Goal: Task Accomplishment & Management: Complete application form

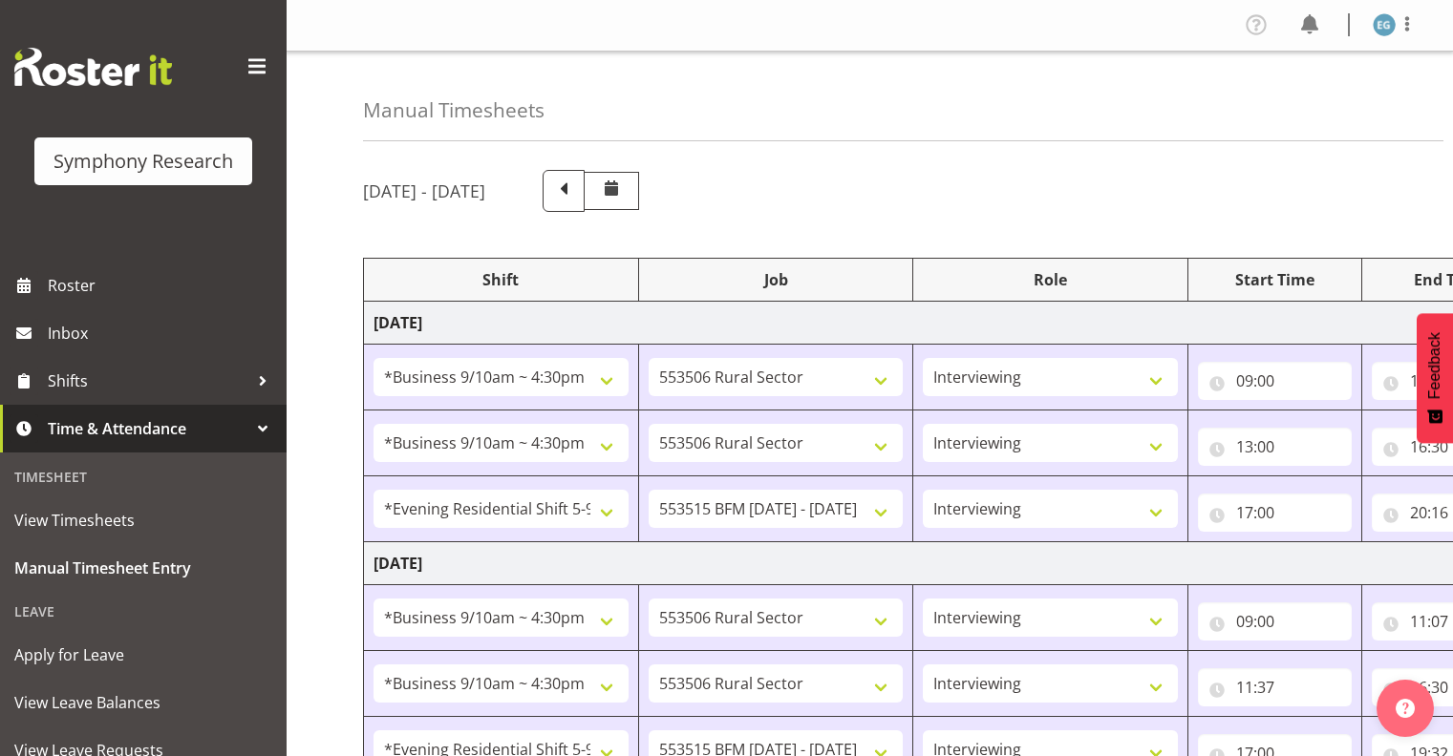
select select "26078"
select select "10587"
select select "26078"
select select "10587"
select select "48116"
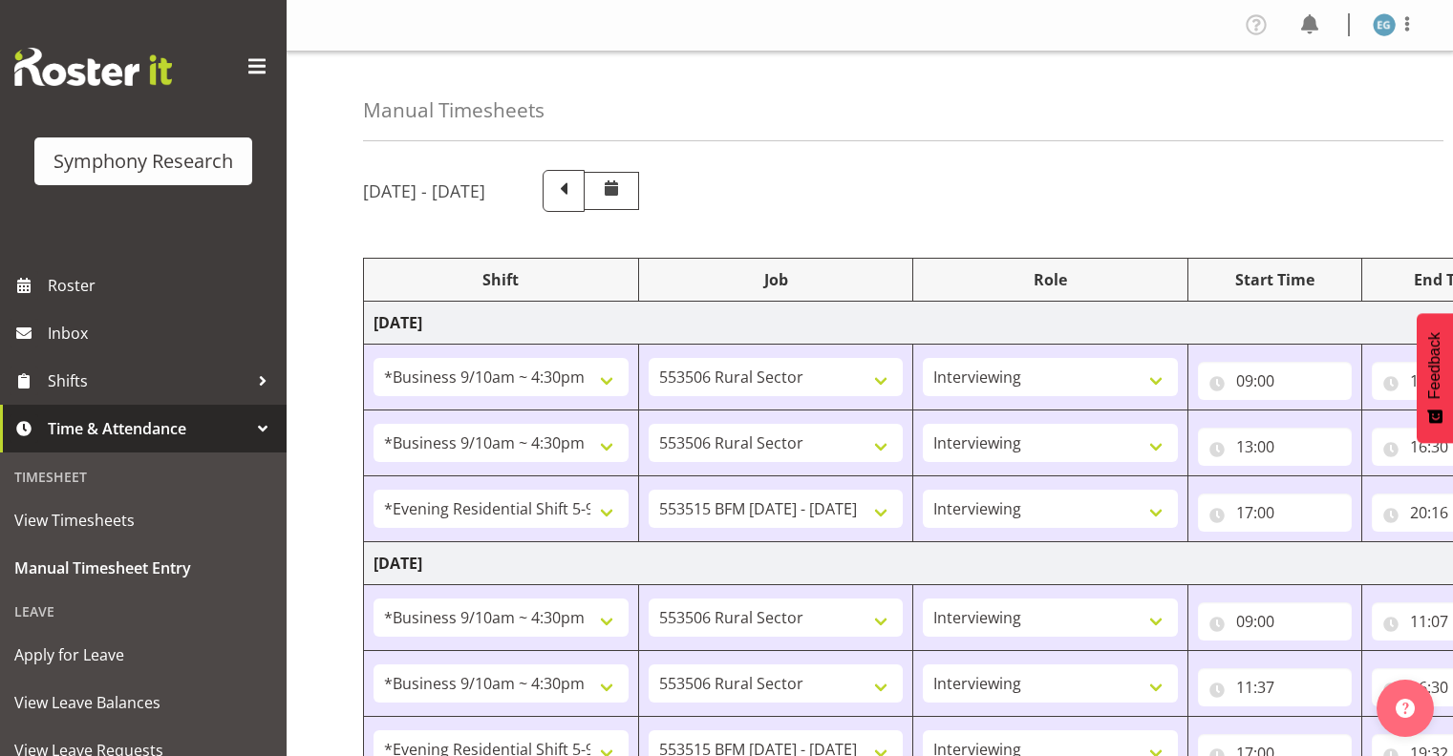
select select "10731"
select select "26078"
select select "10587"
select select "26078"
select select "10587"
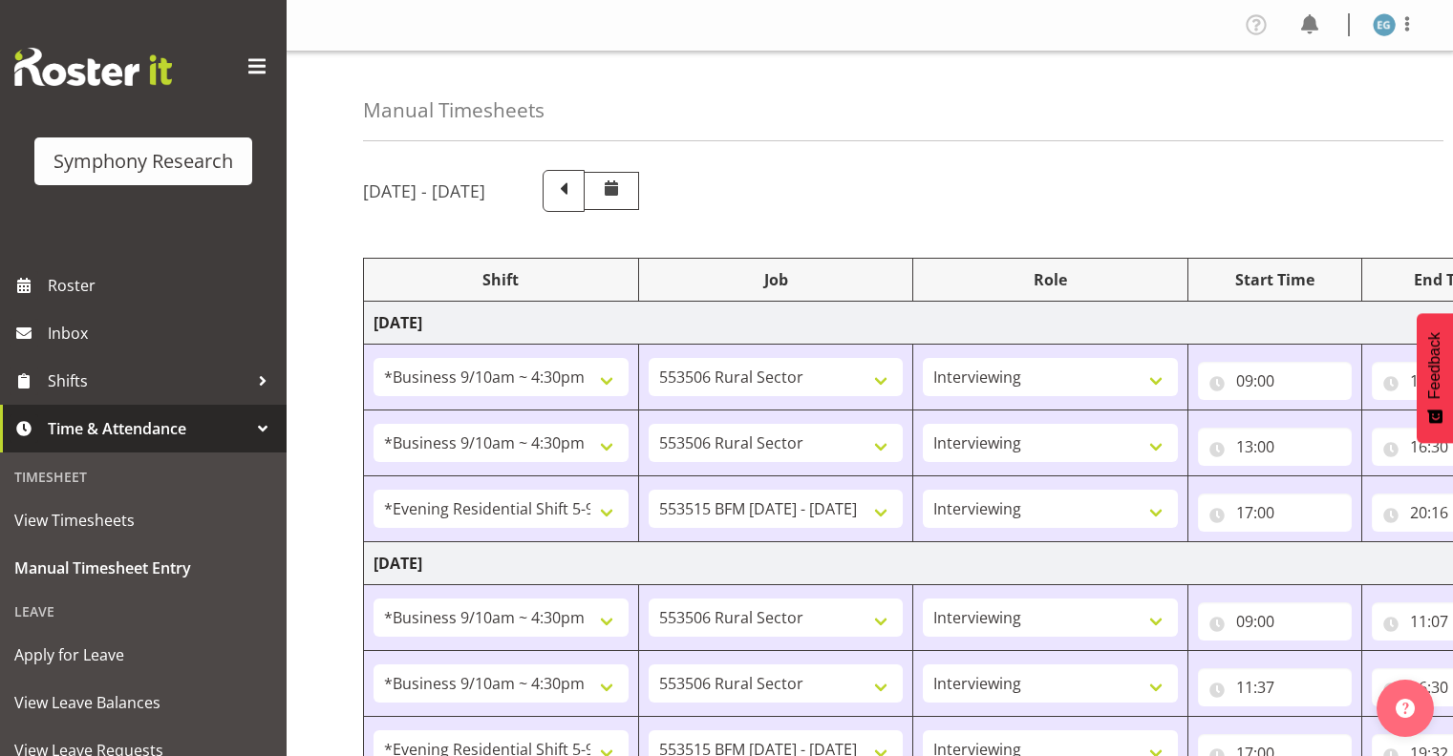
select select "48116"
select select "10731"
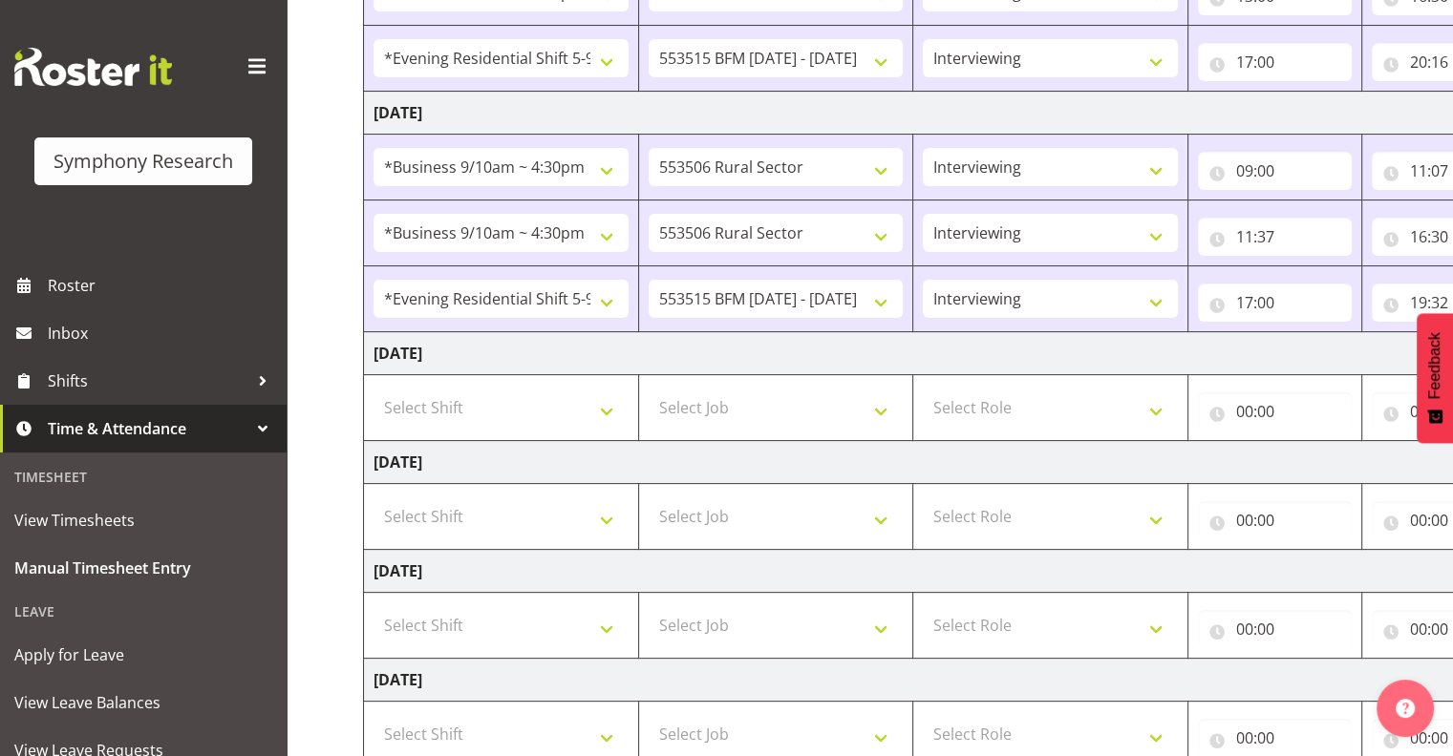
scroll to position [458, 0]
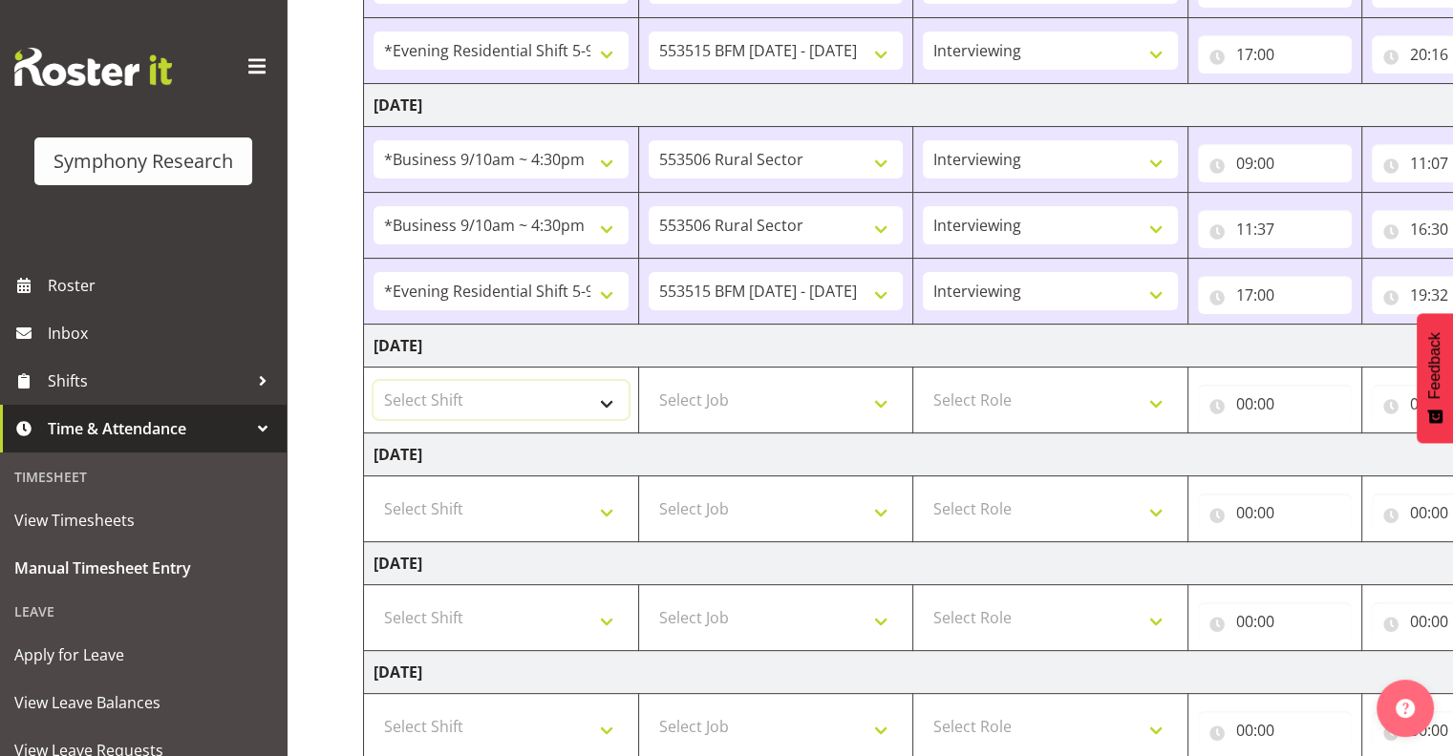
click at [606, 396] on select "Select Shift !!Weekend Residential (Roster IT Shift Label) *Business 9/10am ~ 4…" at bounding box center [500, 400] width 255 height 38
select select "48116"
click at [373, 381] on select "Select Shift !!Weekend Residential (Roster IT Shift Label) *Business 9/10am ~ 4…" at bounding box center [500, 400] width 255 height 38
click at [880, 398] on select "Select Job 550060 IF Admin 553492 World Poll Aus Wave 2 Main 2025 553493 World …" at bounding box center [775, 400] width 255 height 38
select select "10730"
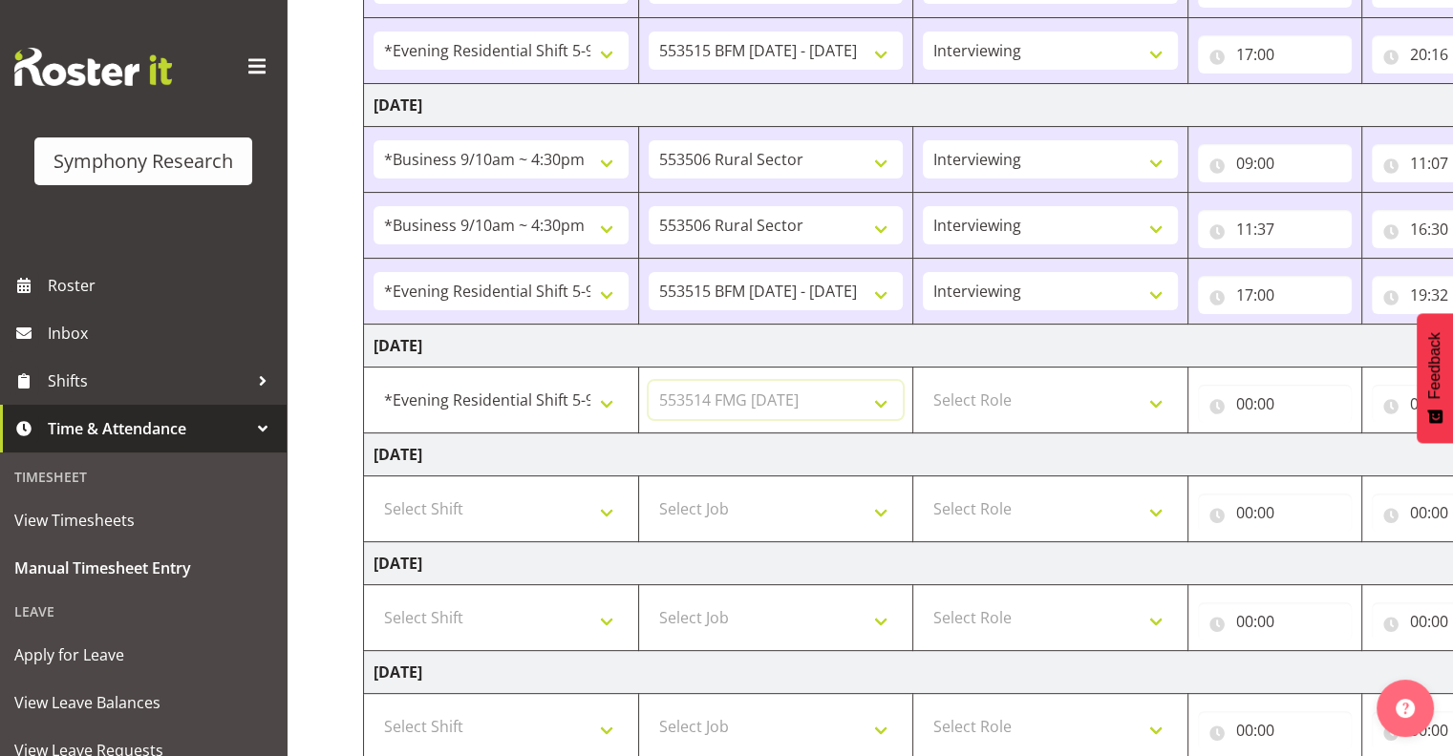
click at [648, 381] on select "Select Job 550060 IF Admin 553492 World Poll Aus Wave 2 Main 2025 553493 World …" at bounding box center [775, 400] width 255 height 38
click at [1156, 397] on select "Select Role Interviewing Briefing" at bounding box center [1050, 400] width 255 height 38
select select "47"
click at [923, 381] on select "Select Role Interviewing Briefing" at bounding box center [1050, 400] width 255 height 38
click at [1265, 397] on input "00:00" at bounding box center [1275, 404] width 154 height 38
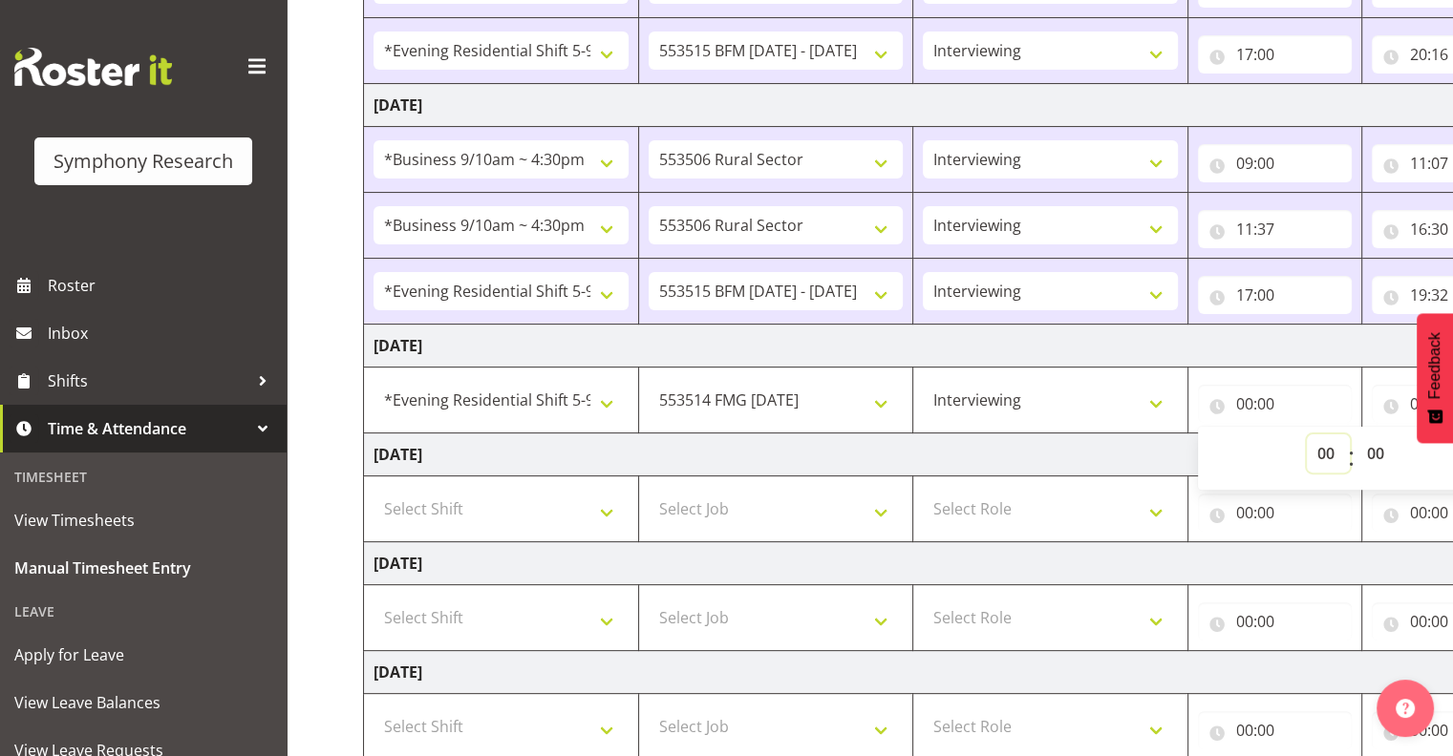
click at [1323, 449] on select "00 01 02 03 04 05 06 07 08 09 10 11 12 13 14 15 16 17 18 19 20 21 22 23" at bounding box center [1328, 454] width 43 height 38
select select "17"
click at [1307, 435] on select "00 01 02 03 04 05 06 07 08 09 10 11 12 13 14 15 16 17 18 19 20 21 22 23" at bounding box center [1328, 454] width 43 height 38
type input "17:00"
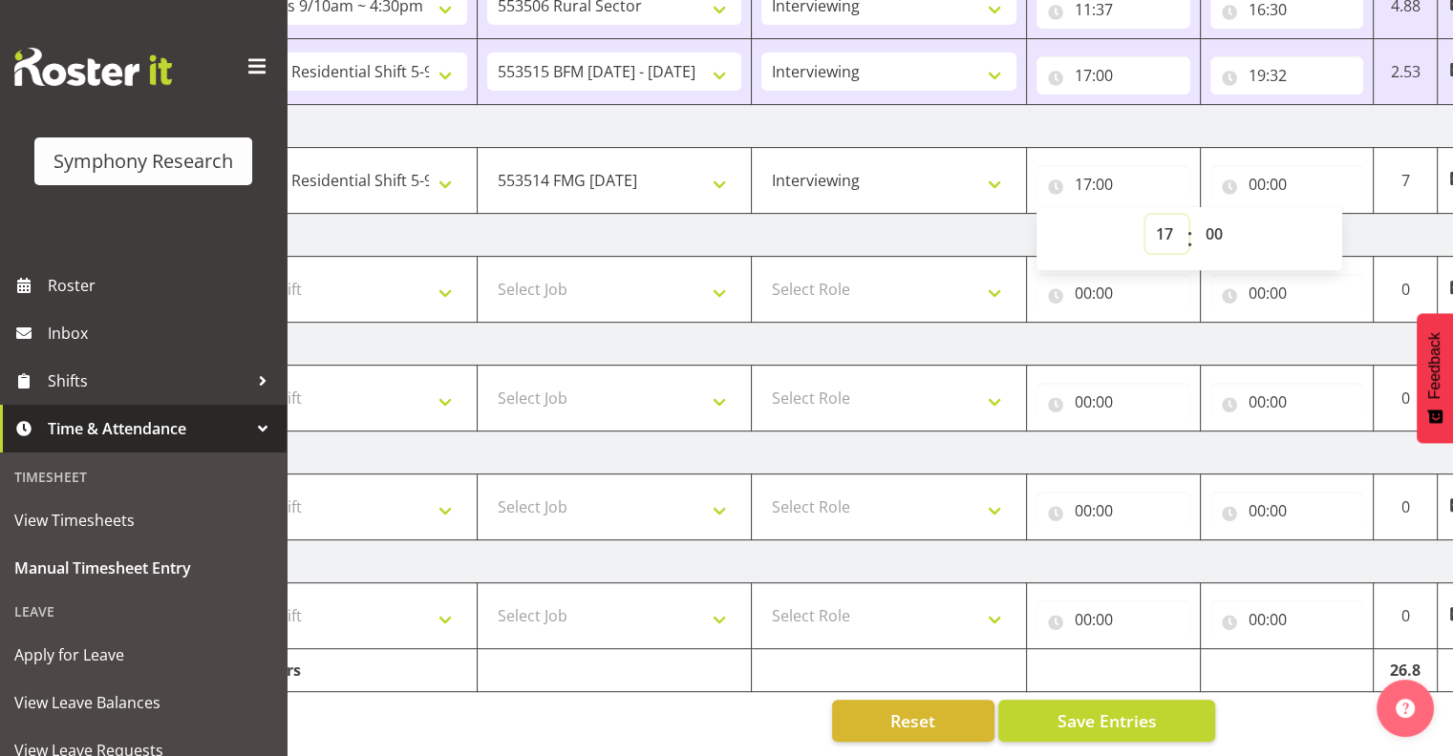
scroll to position [0, 247]
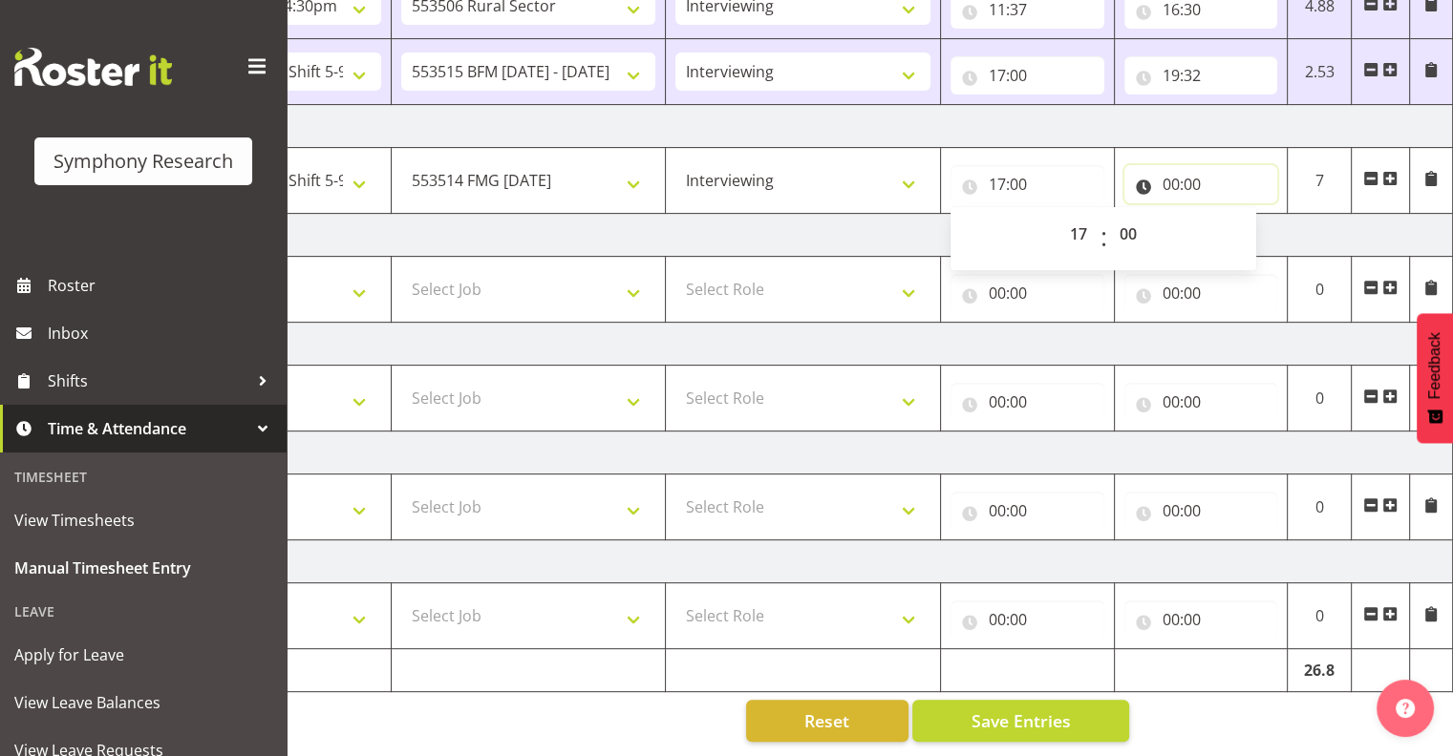
click at [1173, 168] on input "00:00" at bounding box center [1201, 184] width 154 height 38
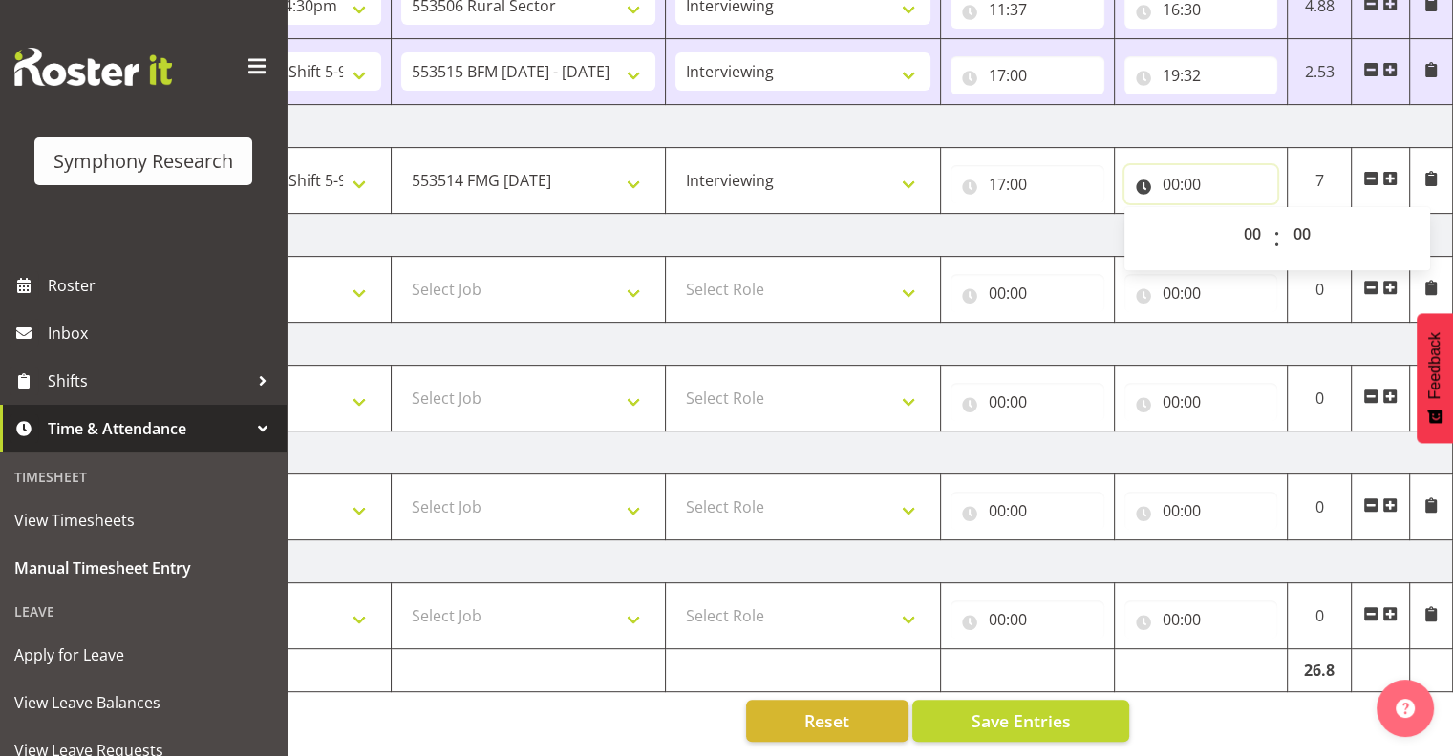
click at [1169, 166] on input "00:00" at bounding box center [1201, 184] width 154 height 38
click at [1177, 166] on input "00:00" at bounding box center [1201, 184] width 154 height 38
click at [1254, 221] on select "00 01 02 03 04 05 06 07 08 09 10 11 12 13 14 15 16 17 18 19 20 21 22 23" at bounding box center [1254, 234] width 43 height 38
select select "21"
click at [1233, 215] on select "00 01 02 03 04 05 06 07 08 09 10 11 12 13 14 15 16 17 18 19 20 21 22 23" at bounding box center [1254, 234] width 43 height 38
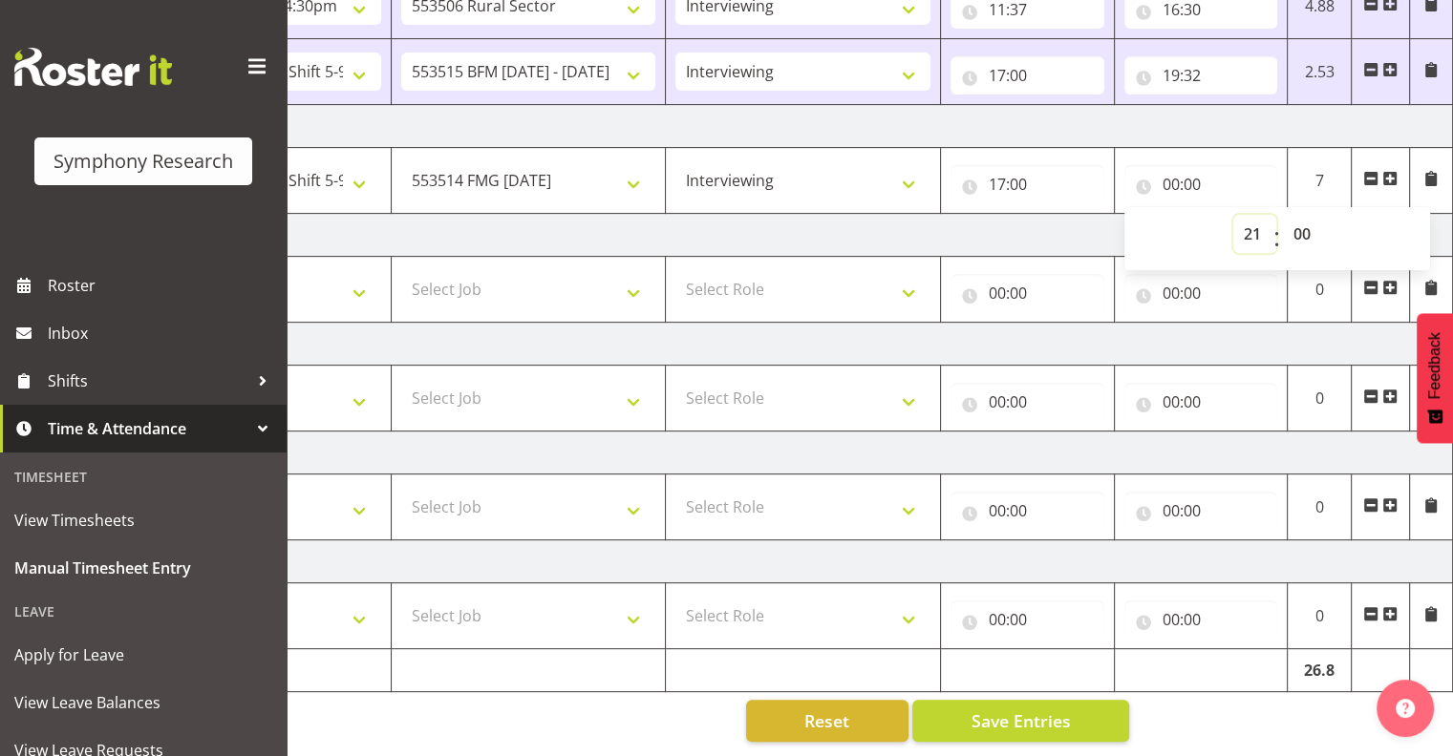
type input "21:00"
click at [1012, 711] on span "Save Entries" at bounding box center [1019, 721] width 99 height 25
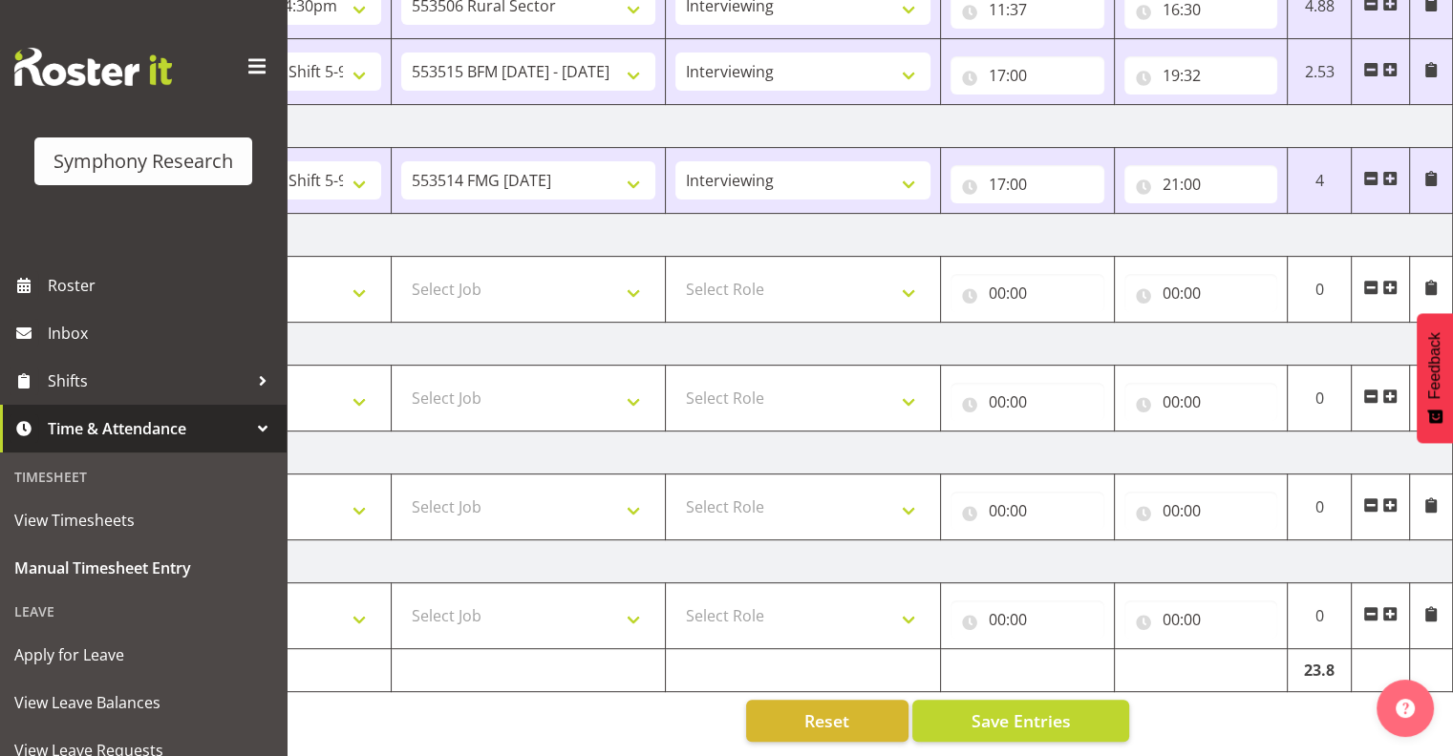
click at [1392, 280] on span at bounding box center [1389, 287] width 15 height 15
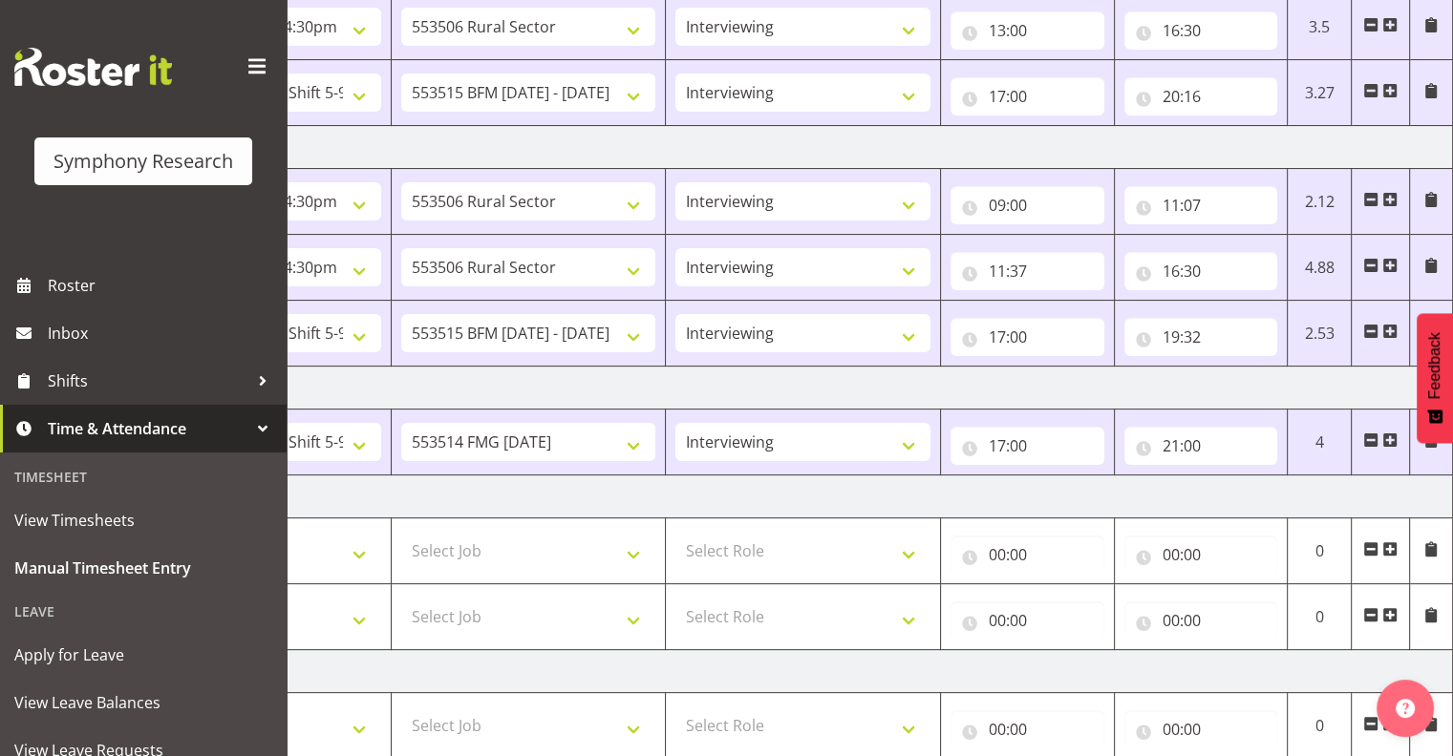
scroll to position [391, 0]
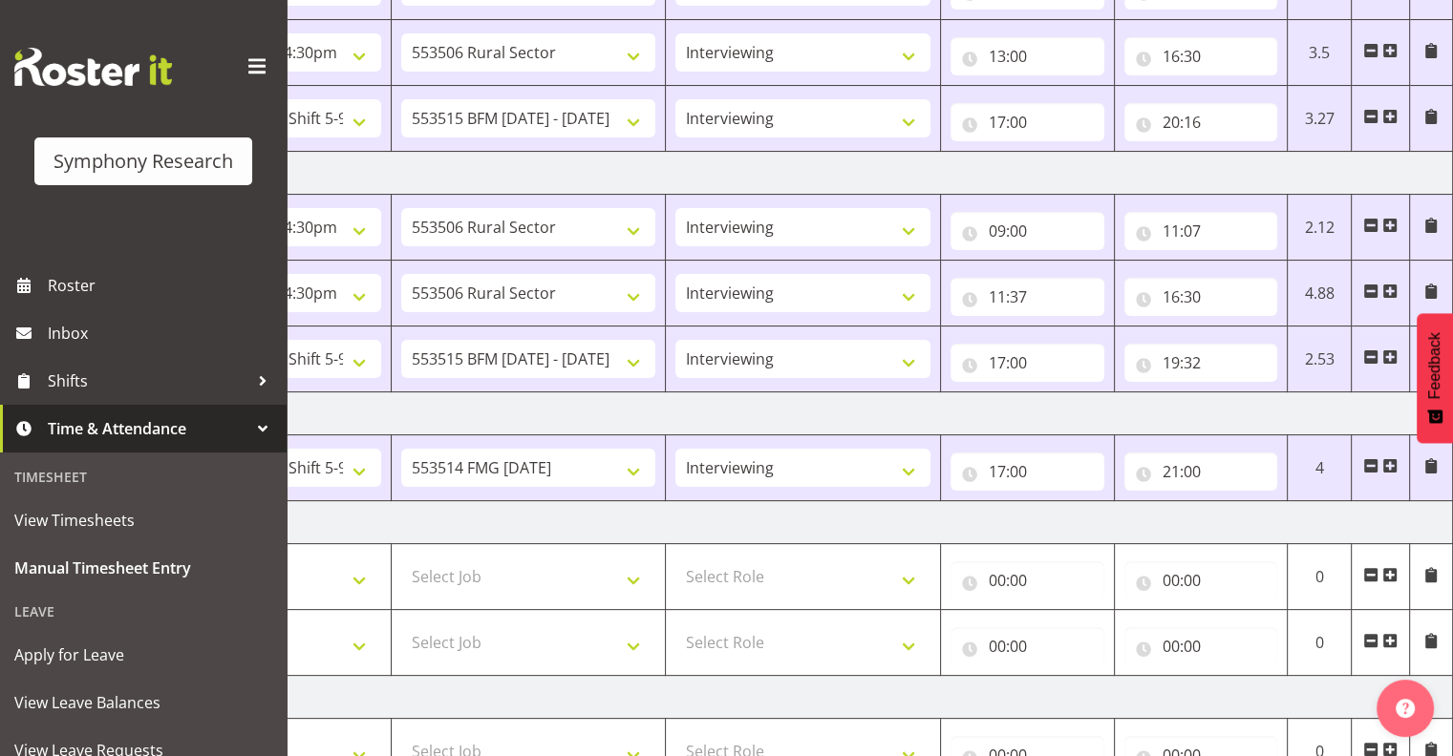
click at [1385, 463] on span at bounding box center [1389, 465] width 15 height 15
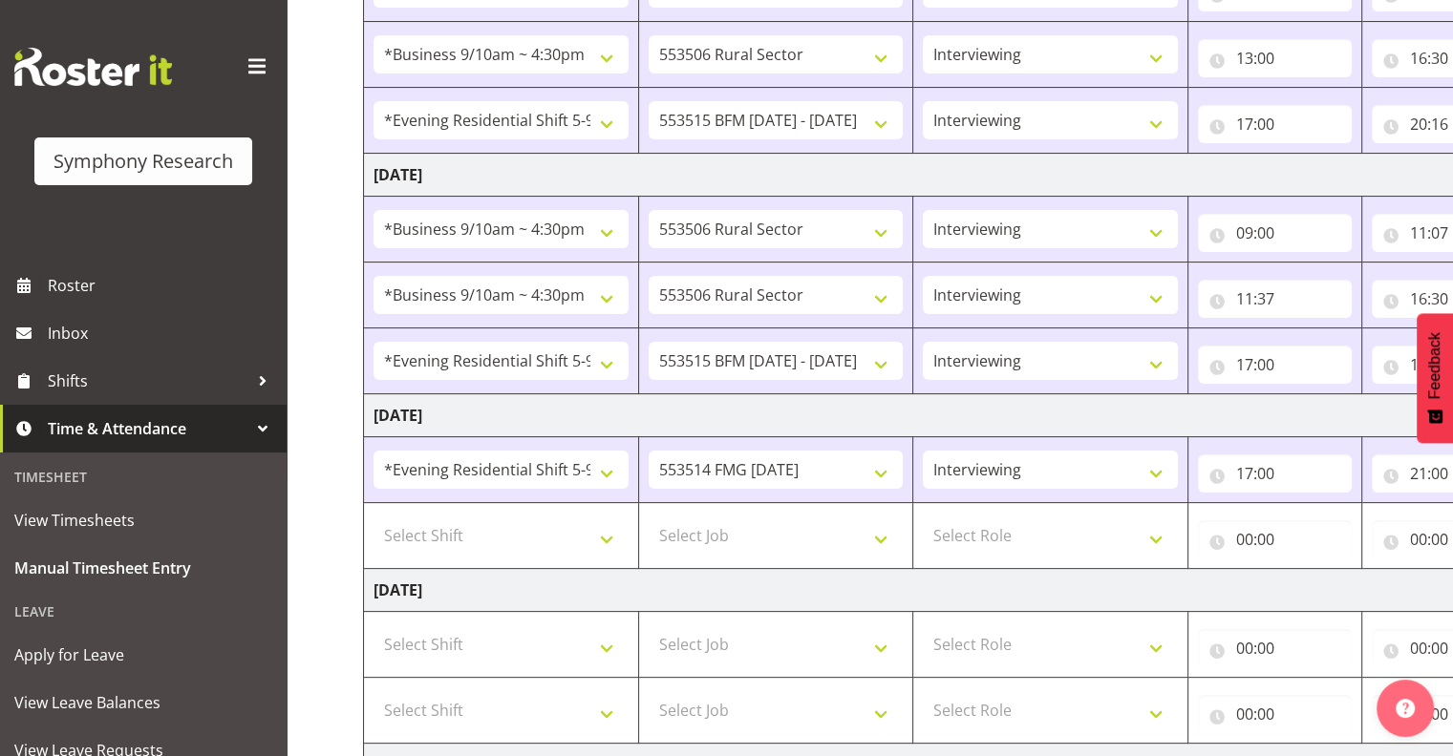
scroll to position [352, 0]
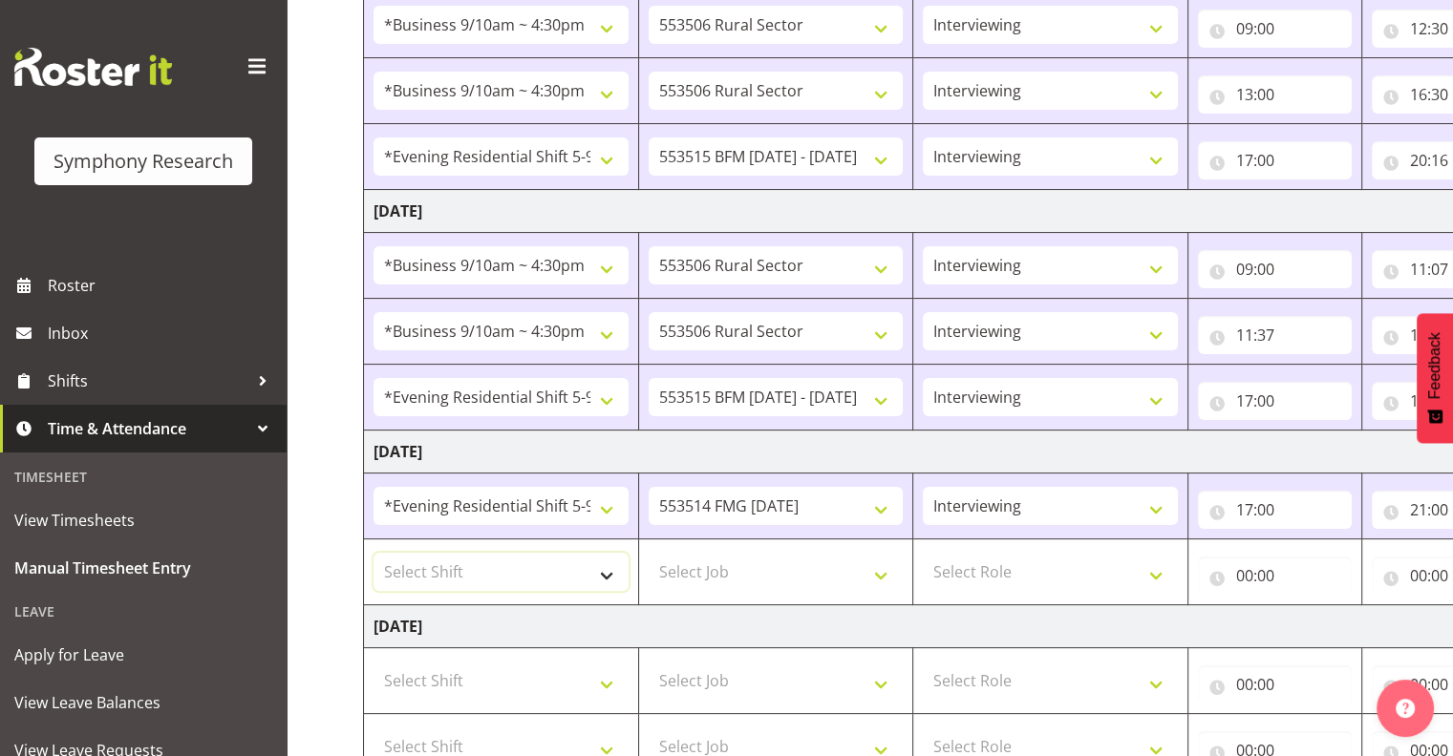
click at [604, 570] on select "Select Shift !!Weekend Residential (Roster IT Shift Label) *Business 9/10am ~ 4…" at bounding box center [500, 572] width 255 height 38
click at [1018, 504] on select "Interviewing Briefing" at bounding box center [1050, 506] width 255 height 38
click at [603, 567] on select "Select Shift !!Weekend Residential (Roster IT Shift Label) *Business 9/10am ~ 4…" at bounding box center [500, 572] width 255 height 38
select select "48116"
click at [373, 553] on select "Select Shift !!Weekend Residential (Roster IT Shift Label) *Business 9/10am ~ 4…" at bounding box center [500, 572] width 255 height 38
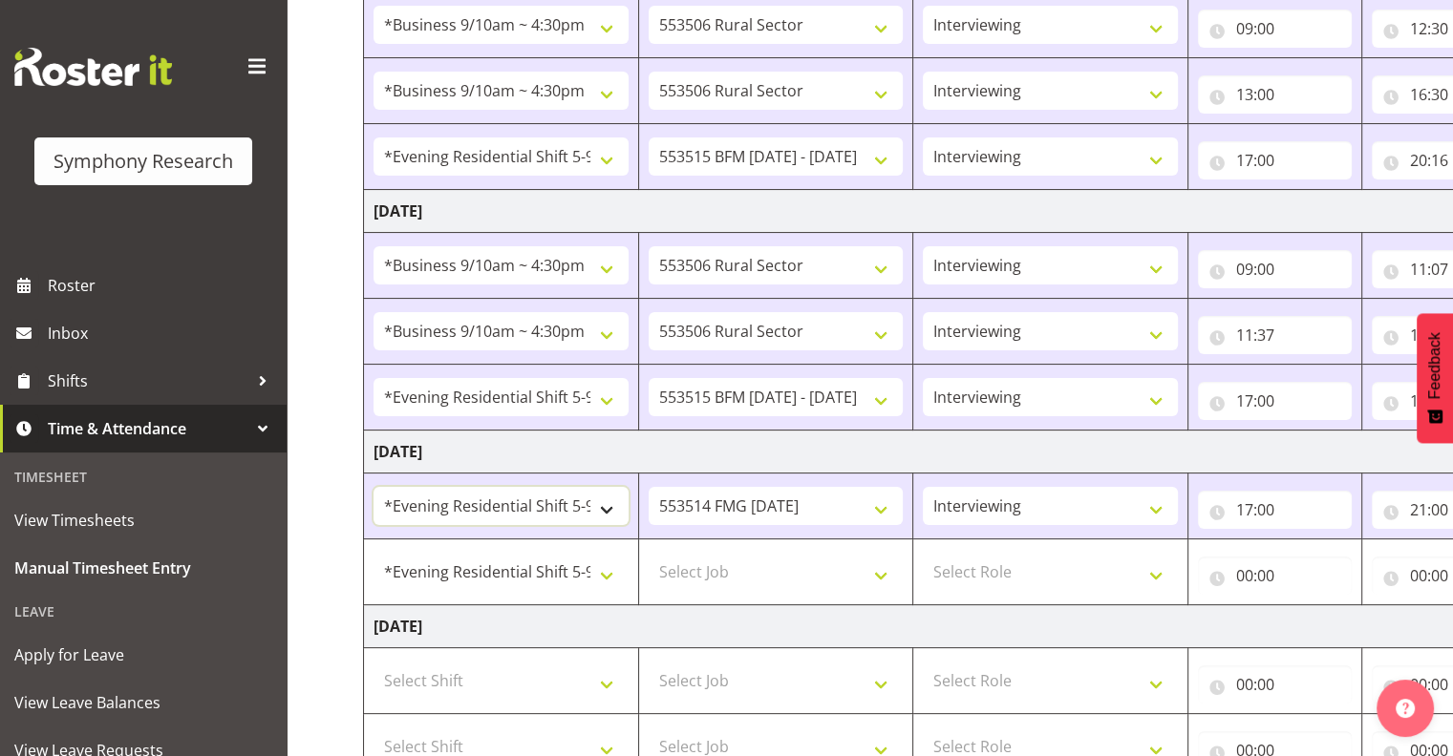
click at [607, 501] on select "!!Weekend Residential (Roster IT Shift Label) *Business 9/10am ~ 4:30pm *Busine…" at bounding box center [500, 506] width 255 height 38
select select "26078"
click at [373, 487] on select "!!Weekend Residential (Roster IT Shift Label) *Business 9/10am ~ 4:30pm *Busine…" at bounding box center [500, 506] width 255 height 38
click at [880, 568] on select "Select Job 550060 IF Admin 553492 World Poll Aus Wave 2 Main 2025 553493 World …" at bounding box center [775, 572] width 255 height 38
select select "10730"
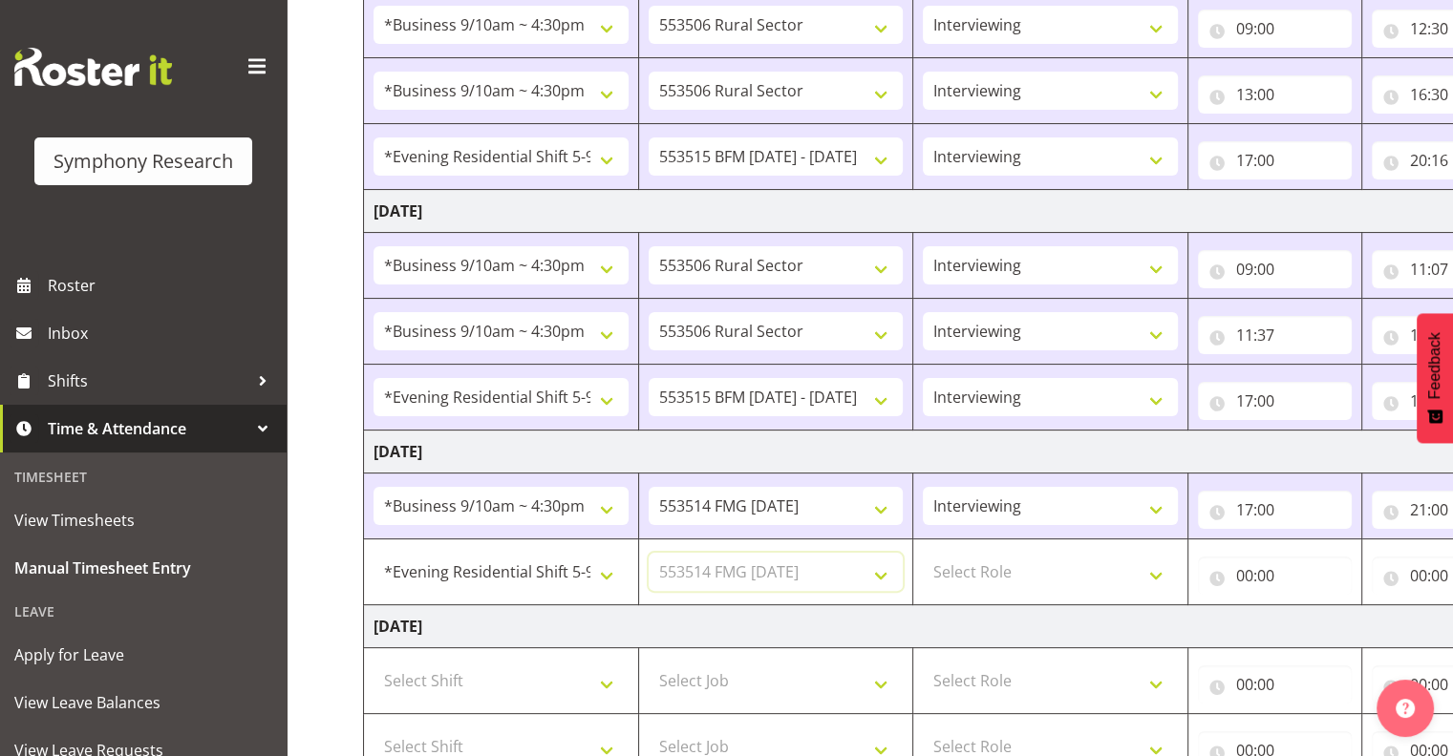
click at [648, 553] on select "Select Job 550060 IF Admin 553492 World Poll Aus Wave 2 Main 2025 553493 World …" at bounding box center [775, 572] width 255 height 38
click at [885, 500] on select "550060 IF Admin 553492 World Poll Aus Wave 2 Main 2025 553493 World Poll NZ Wav…" at bounding box center [775, 506] width 255 height 38
select select "10587"
click at [648, 487] on select "550060 IF Admin 553492 World Poll Aus Wave 2 Main 2025 553493 World Poll NZ Wav…" at bounding box center [775, 506] width 255 height 38
click at [879, 570] on select "550060 IF Admin 553492 World Poll Aus Wave 2 Main 2025 553493 World Poll NZ Wav…" at bounding box center [775, 572] width 255 height 38
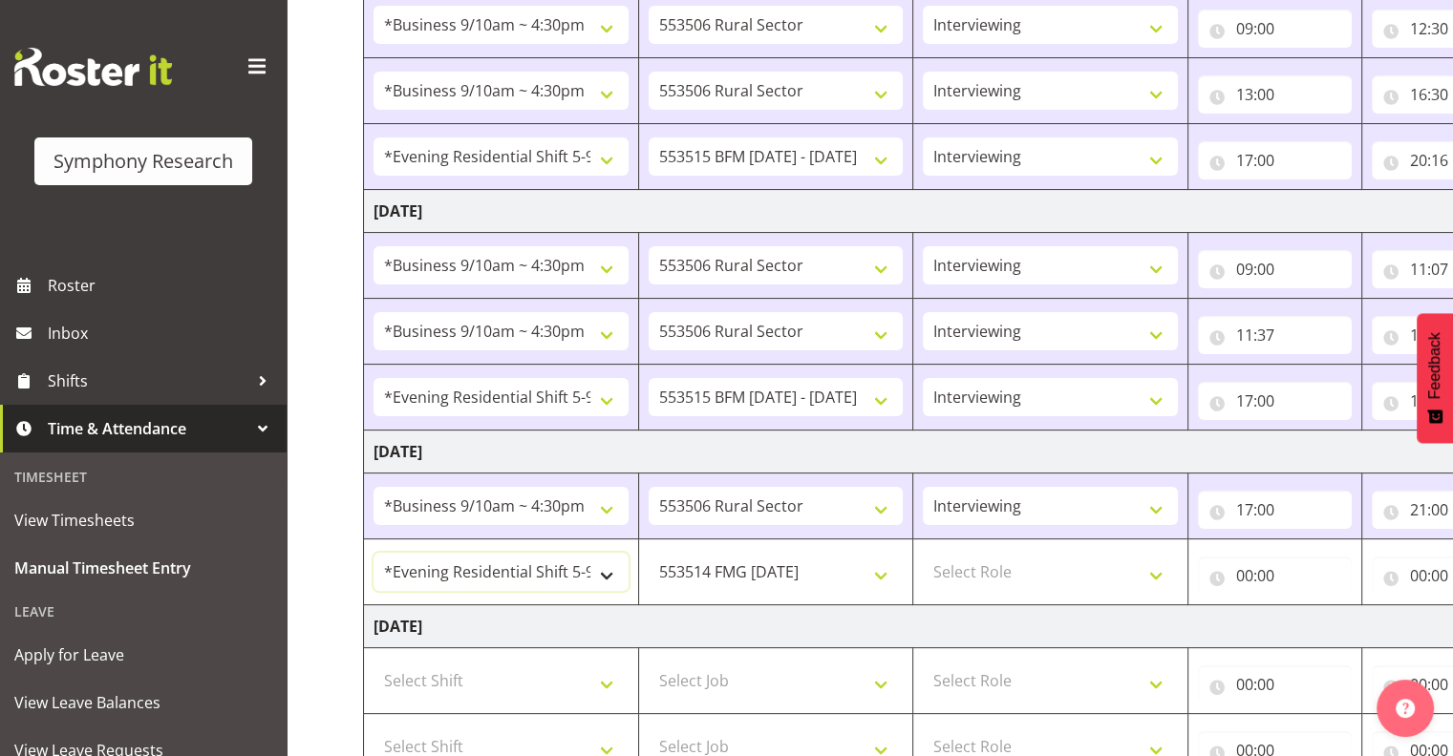
click at [552, 562] on select "!!Weekend Residential (Roster IT Shift Label) *Business 9/10am ~ 4:30pm *Busine…" at bounding box center [500, 572] width 255 height 38
click at [879, 572] on select "550060 IF Admin 553492 World Poll Aus Wave 2 Main 2025 553493 World Poll NZ Wav…" at bounding box center [775, 572] width 255 height 38
select select "10733"
click at [648, 553] on select "550060 IF Admin 553492 World Poll Aus Wave 2 Main 2025 553493 World Poll NZ Wav…" at bounding box center [775, 572] width 255 height 38
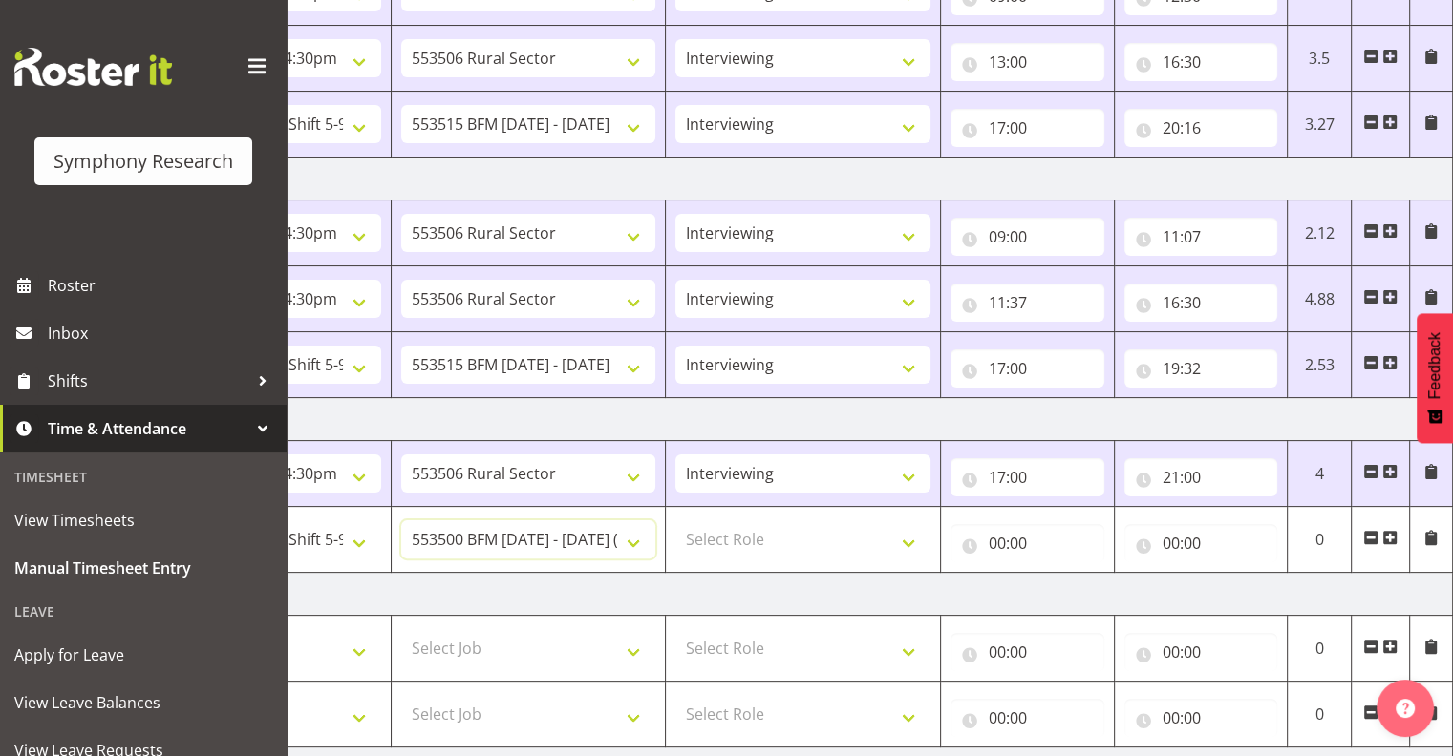
scroll to position [365, 0]
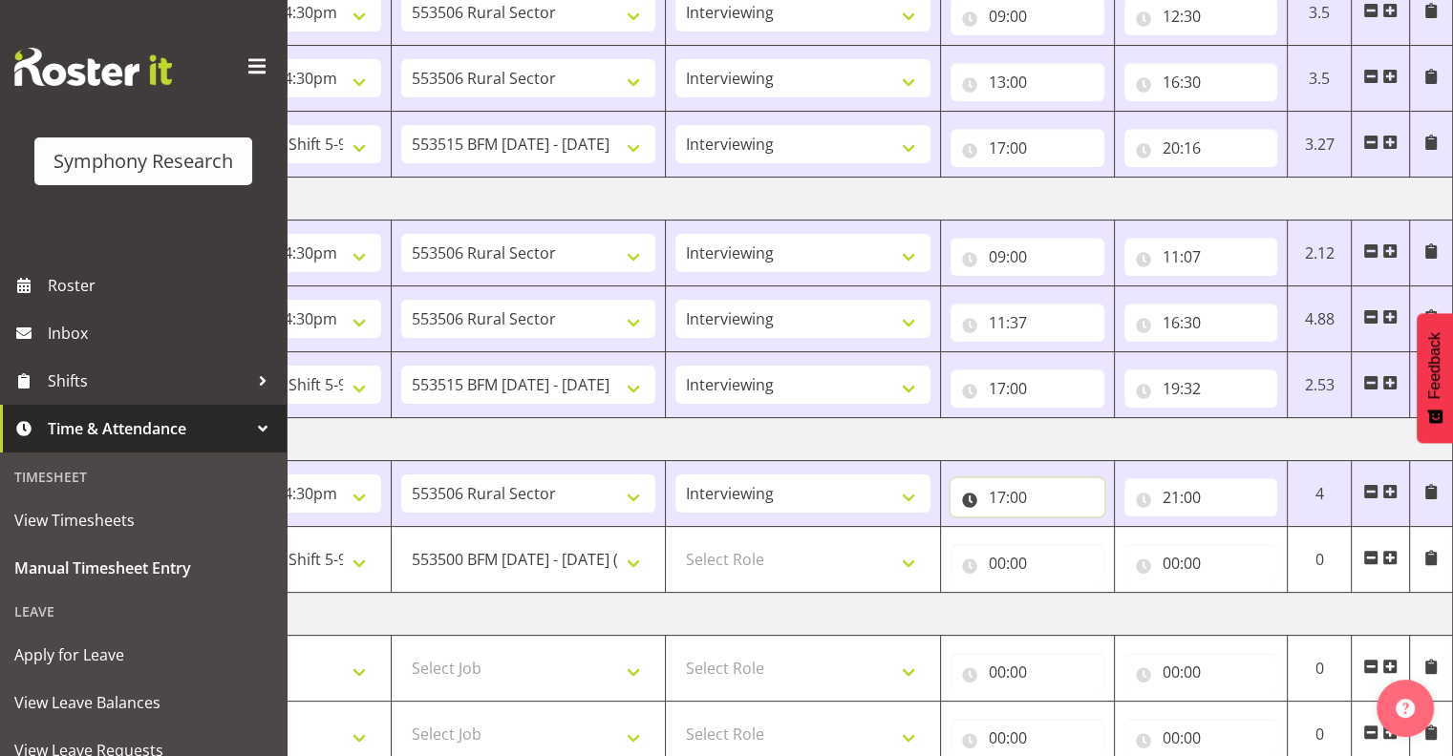
click at [1006, 493] on input "17:00" at bounding box center [1027, 497] width 154 height 38
click at [1079, 539] on select "00 01 02 03 04 05 06 07 08 09 10 11 12 13 14 15 16 17 18 19 20 21 22 23" at bounding box center [1080, 547] width 43 height 38
select select "9"
click at [1059, 528] on select "00 01 02 03 04 05 06 07 08 09 10 11 12 13 14 15 16 17 18 19 20 21 22 23" at bounding box center [1080, 547] width 43 height 38
type input "09:00"
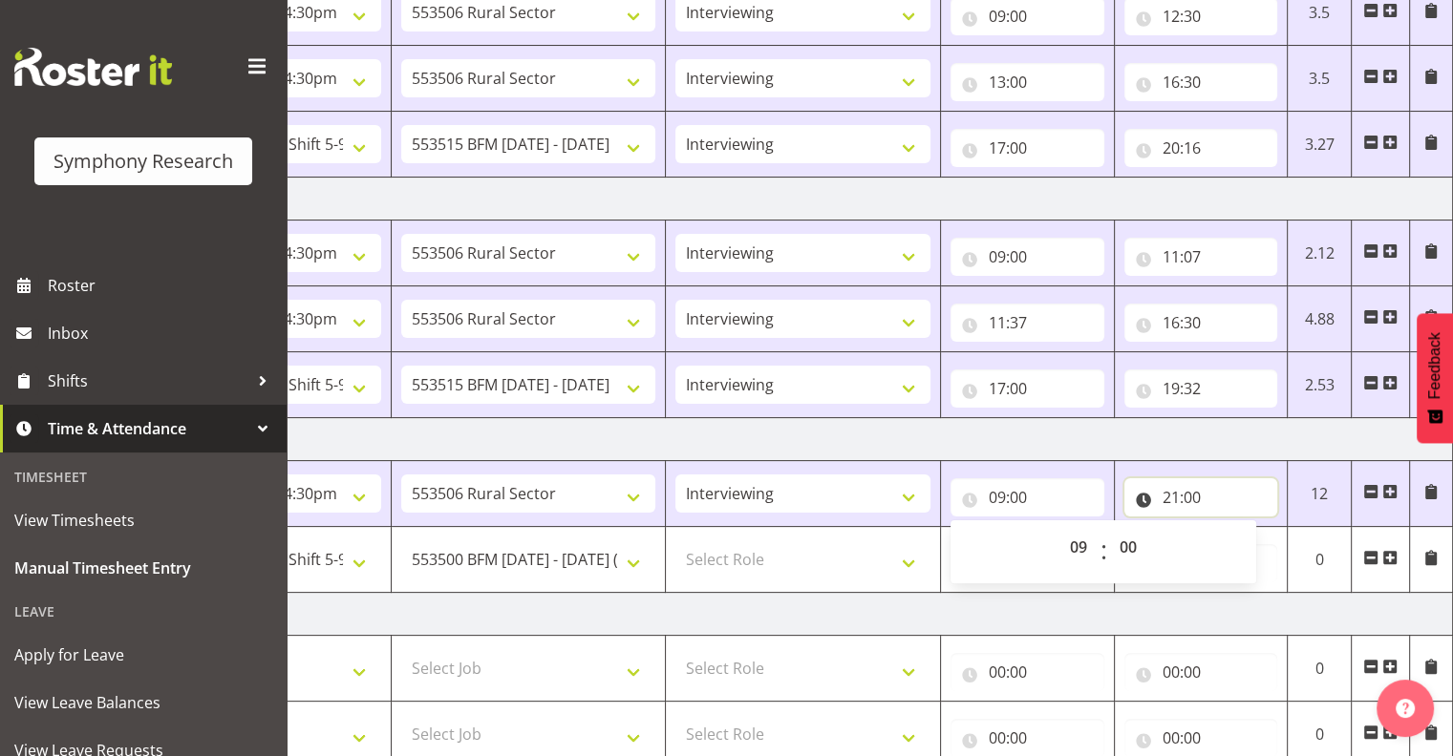
click at [1207, 492] on input "21:00" at bounding box center [1201, 497] width 154 height 38
click at [1252, 547] on select "00 01 02 03 04 05 06 07 08 09 10 11 12 13 14 15 16 17 18 19 20 21 22 23" at bounding box center [1254, 547] width 43 height 38
select select "10"
click at [1233, 528] on select "00 01 02 03 04 05 06 07 08 09 10 11 12 13 14 15 16 17 18 19 20 21 22 23" at bounding box center [1254, 547] width 43 height 38
type input "10:00"
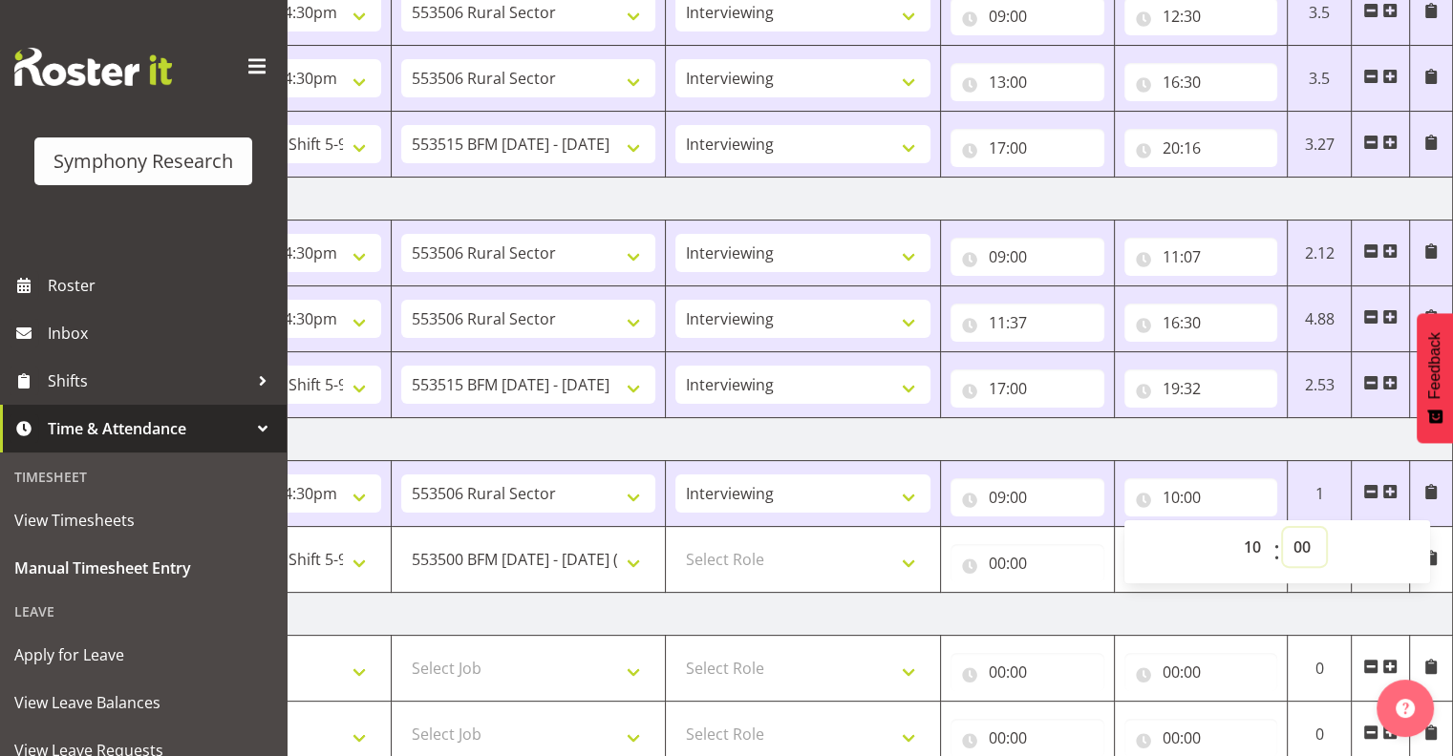
click at [1305, 538] on select "00 01 02 03 04 05 06 07 08 09 10 11 12 13 14 15 16 17 18 19 20 21 22 23 24 25 2…" at bounding box center [1304, 547] width 43 height 38
select select "15"
click at [1283, 528] on select "00 01 02 03 04 05 06 07 08 09 10 11 12 13 14 15 16 17 18 19 20 21 22 23 24 25 2…" at bounding box center [1304, 547] width 43 height 38
type input "10:15"
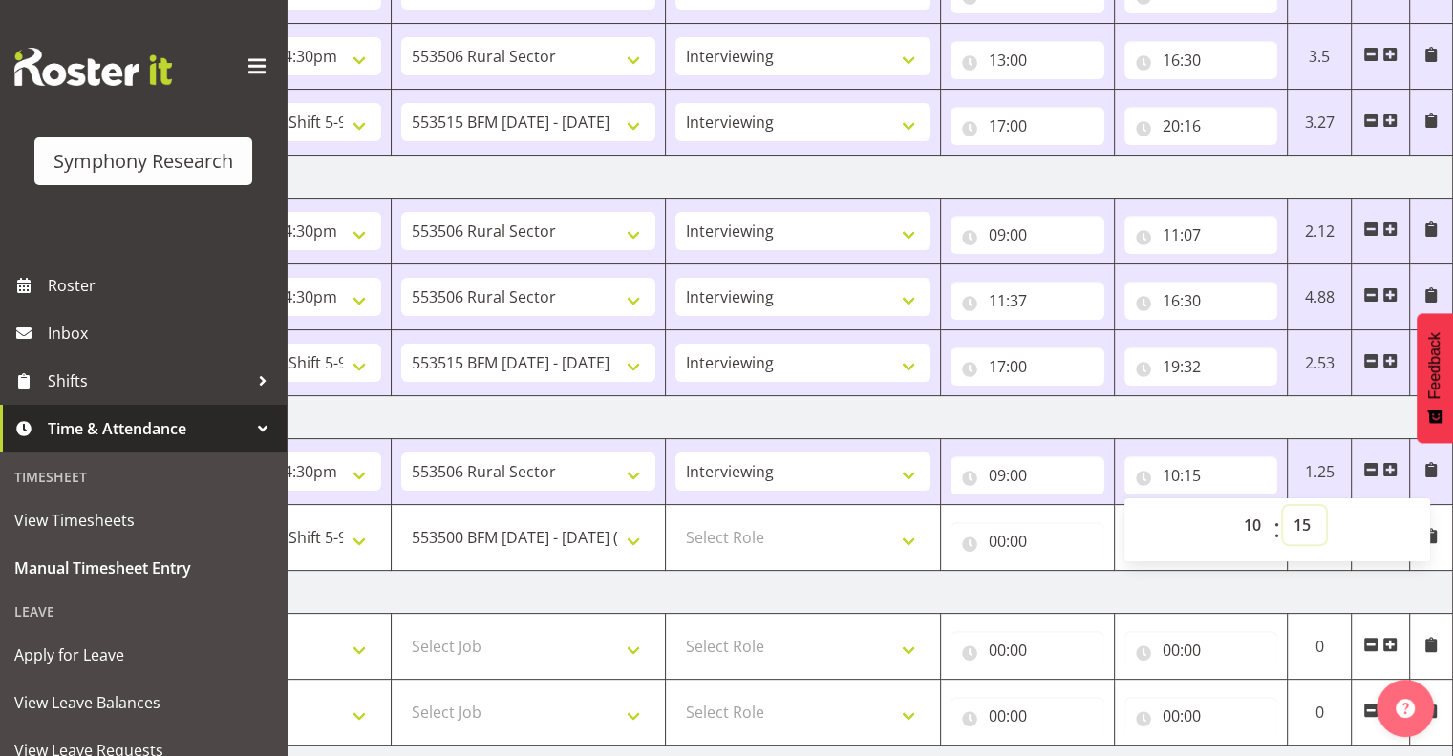
scroll to position [385, 0]
click at [1303, 523] on select "00 01 02 03 04 05 06 07 08 09 10 11 12 13 14 15 16 17 18 19 20 21 22 23 24 25 2…" at bounding box center [1304, 527] width 43 height 38
click at [1283, 508] on select "00 01 02 03 04 05 06 07 08 09 10 11 12 13 14 15 16 17 18 19 20 21 22 23 24 25 2…" at bounding box center [1304, 527] width 43 height 38
click at [1217, 474] on input "10:15" at bounding box center [1201, 477] width 154 height 38
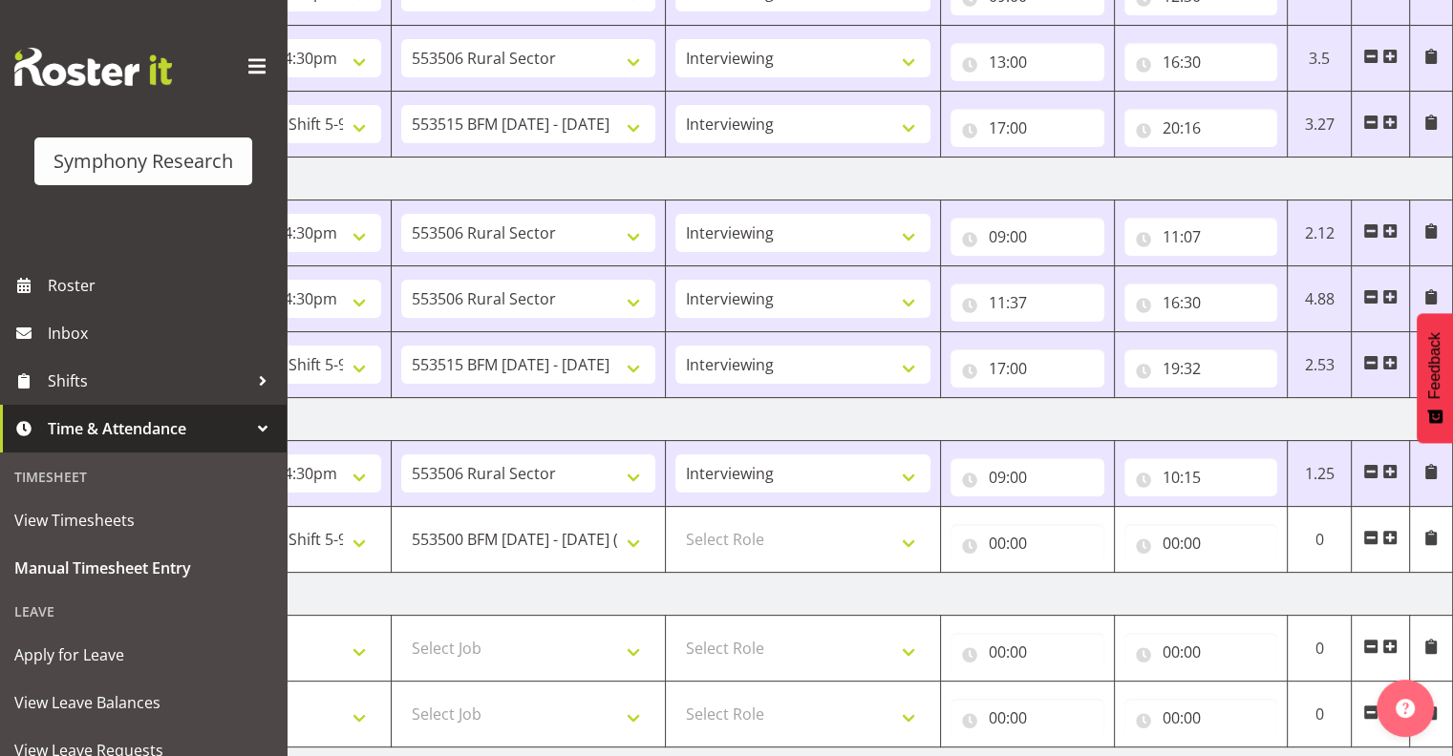
click at [1390, 537] on span at bounding box center [1389, 537] width 15 height 15
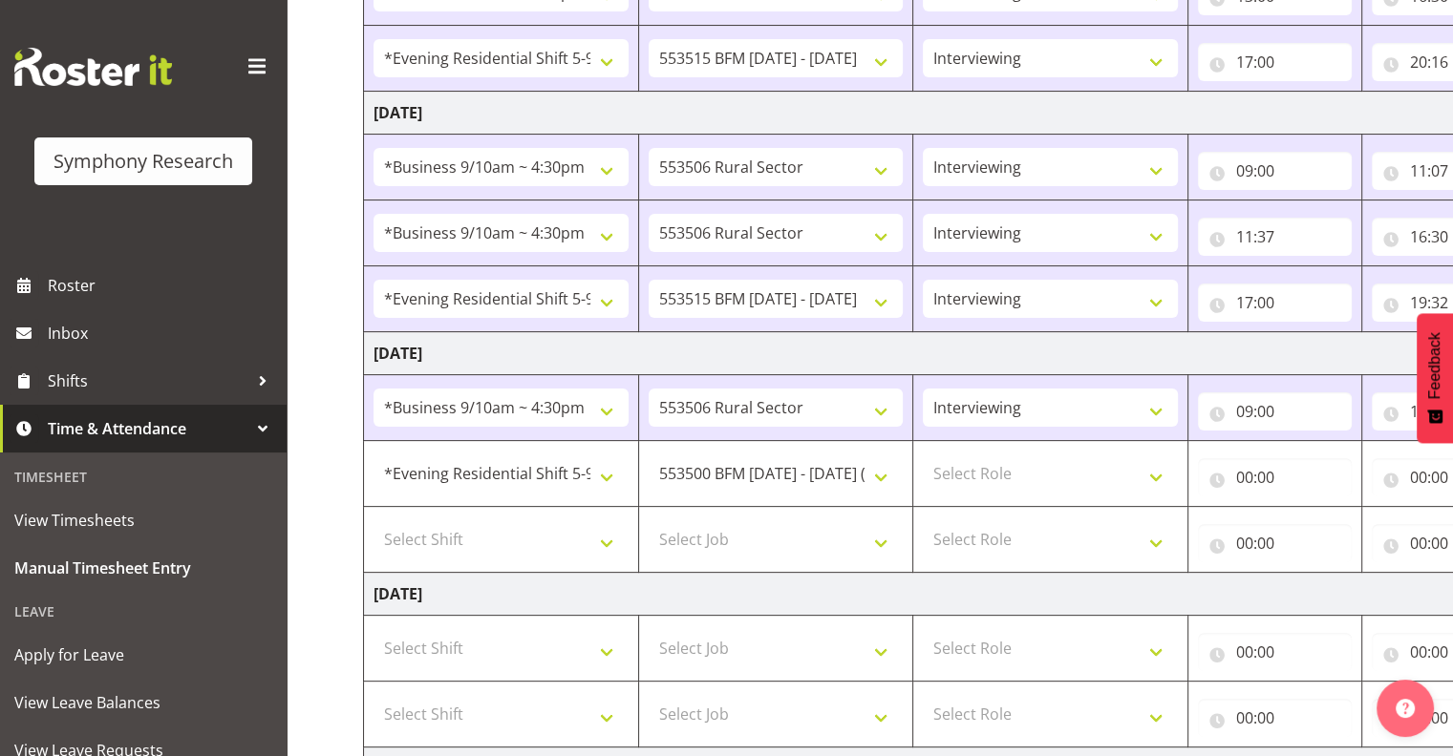
scroll to position [526, 0]
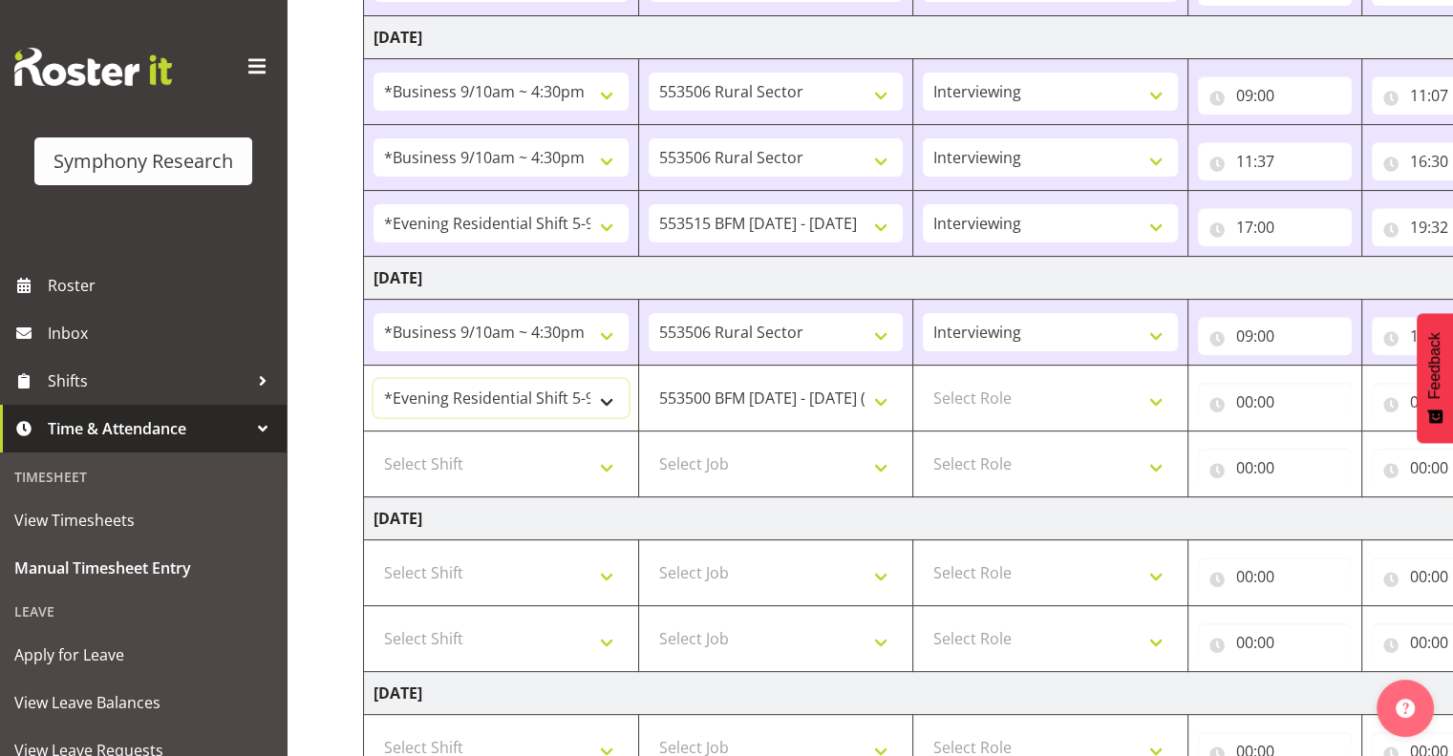
click at [611, 397] on select "!!Weekend Residential (Roster IT Shift Label) *Business 9/10am ~ 4:30pm *Busine…" at bounding box center [500, 398] width 255 height 38
select select "26078"
click at [373, 379] on select "!!Weekend Residential (Roster IT Shift Label) *Business 9/10am ~ 4:30pm *Busine…" at bounding box center [500, 398] width 255 height 38
click at [880, 398] on select "550060 IF Admin 553492 World Poll Aus Wave 2 Main 2025 553493 World Poll NZ Wav…" at bounding box center [775, 398] width 255 height 38
select select "10587"
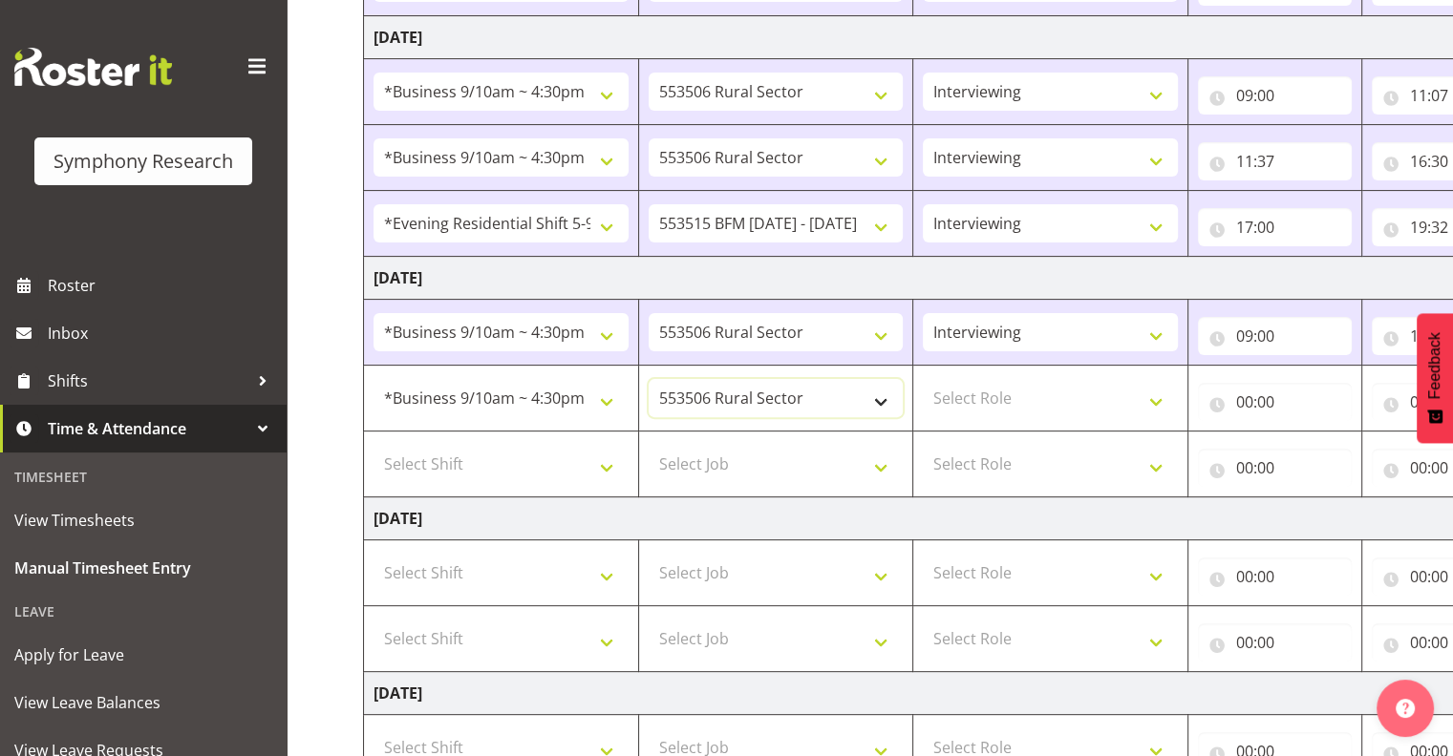
click at [648, 379] on select "550060 IF Admin 553492 World Poll Aus Wave 2 Main 2025 553493 World Poll NZ Wav…" at bounding box center [775, 398] width 255 height 38
click at [879, 330] on select "550060 IF Admin 553492 World Poll Aus Wave 2 Main 2025 553493 World Poll NZ Wav…" at bounding box center [775, 332] width 255 height 38
click at [1085, 324] on select "Interviewing Briefing" at bounding box center [1050, 332] width 255 height 38
click at [880, 398] on select "550060 IF Admin 553492 World Poll Aus Wave 2 Main 2025 553493 World Poll NZ Wav…" at bounding box center [775, 398] width 255 height 38
click at [648, 379] on select "550060 IF Admin 553492 World Poll Aus Wave 2 Main 2025 553493 World Poll NZ Wav…" at bounding box center [775, 398] width 255 height 38
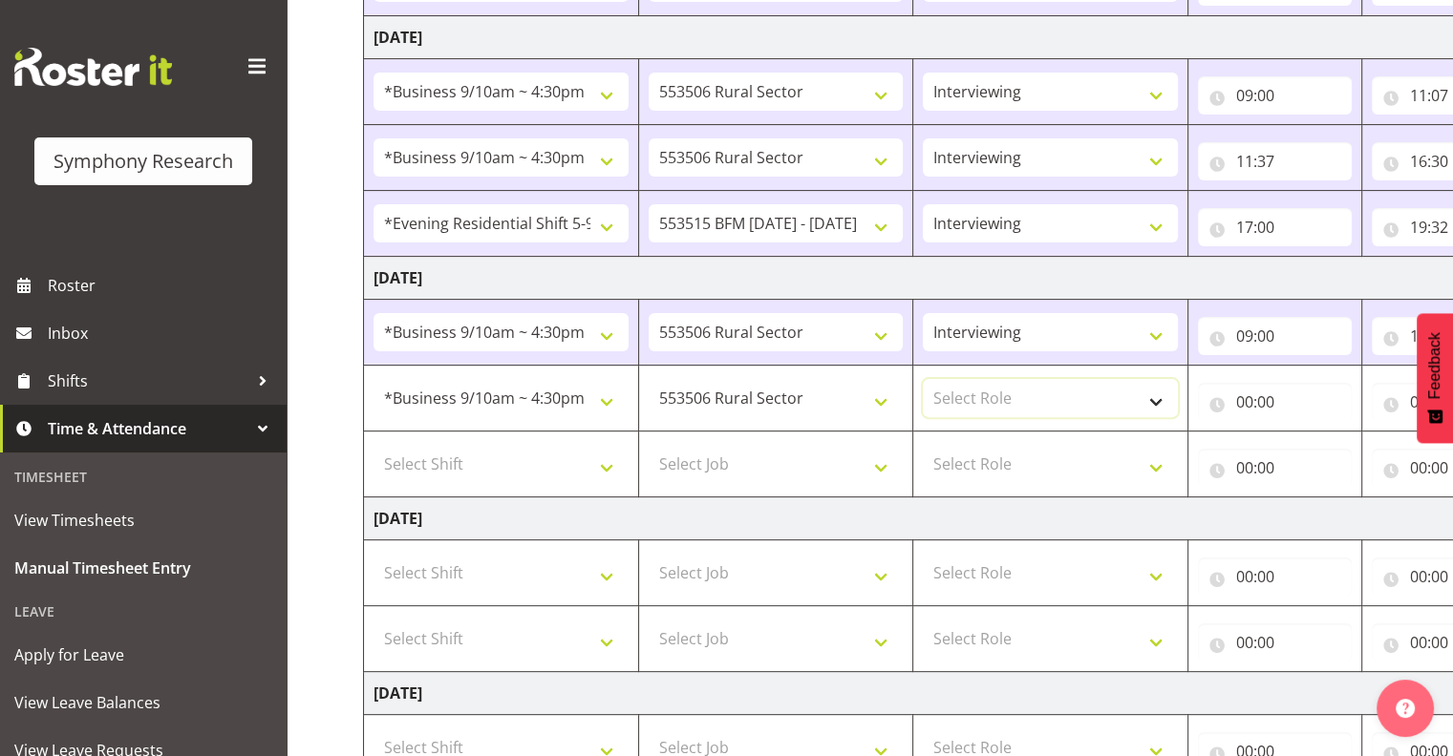
click at [1155, 396] on select "Select Role Interviewing Briefing" at bounding box center [1050, 398] width 255 height 38
select select "47"
click at [923, 379] on select "Select Role Interviewing Briefing" at bounding box center [1050, 398] width 255 height 38
click at [880, 397] on select "550060 IF Admin 553492 World Poll Aus Wave 2 Main 2025 553493 World Poll NZ Wav…" at bounding box center [775, 398] width 255 height 38
click at [806, 459] on select "Select Job 550060 IF Admin 553492 World Poll Aus Wave 2 Main 2025 553493 World …" at bounding box center [775, 464] width 255 height 38
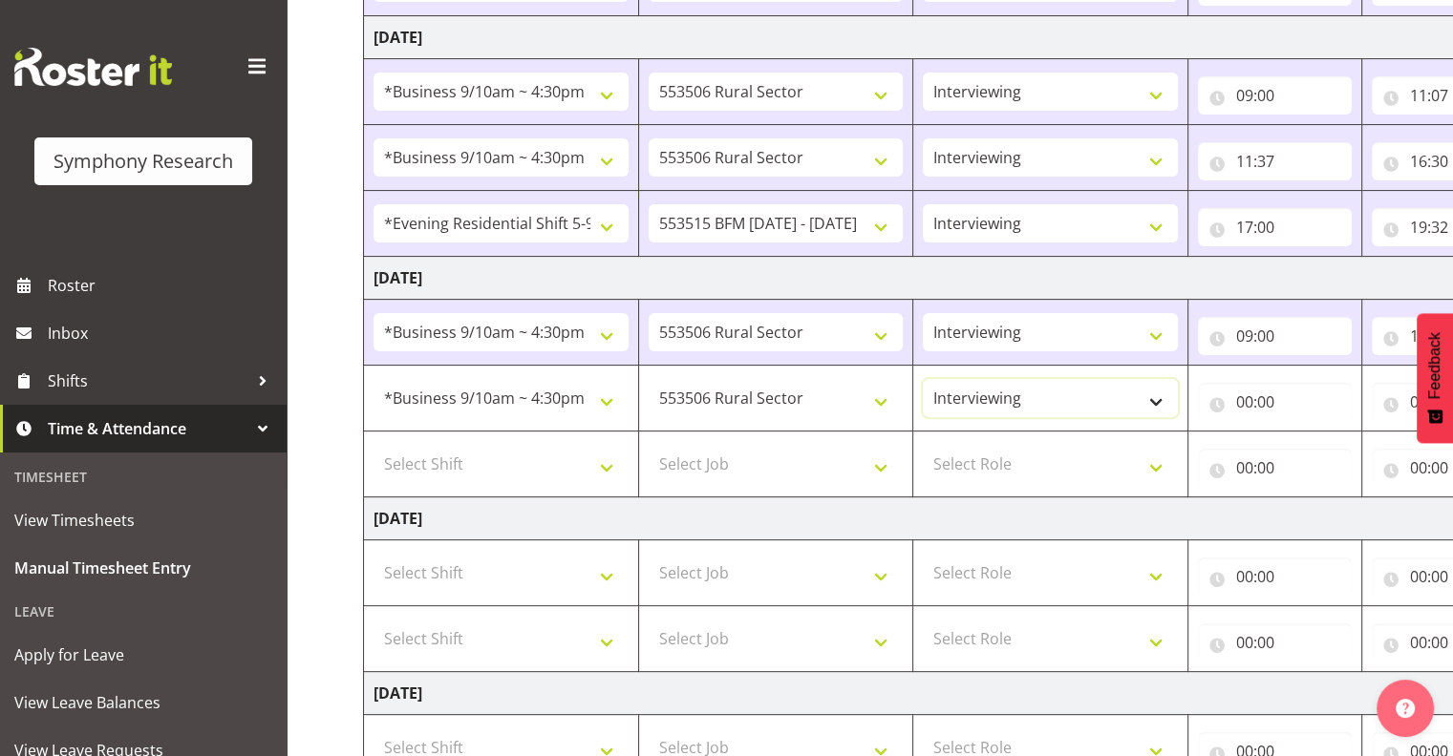
click at [1048, 390] on select "Interviewing Briefing" at bounding box center [1050, 398] width 255 height 38
click at [878, 393] on select "550060 IF Admin 553492 World Poll Aus Wave 2 Main 2025 553493 World Poll NZ Wav…" at bounding box center [775, 398] width 255 height 38
select select "10733"
click at [648, 379] on select "550060 IF Admin 553492 World Poll Aus Wave 2 Main 2025 553493 World Poll NZ Wav…" at bounding box center [775, 398] width 255 height 38
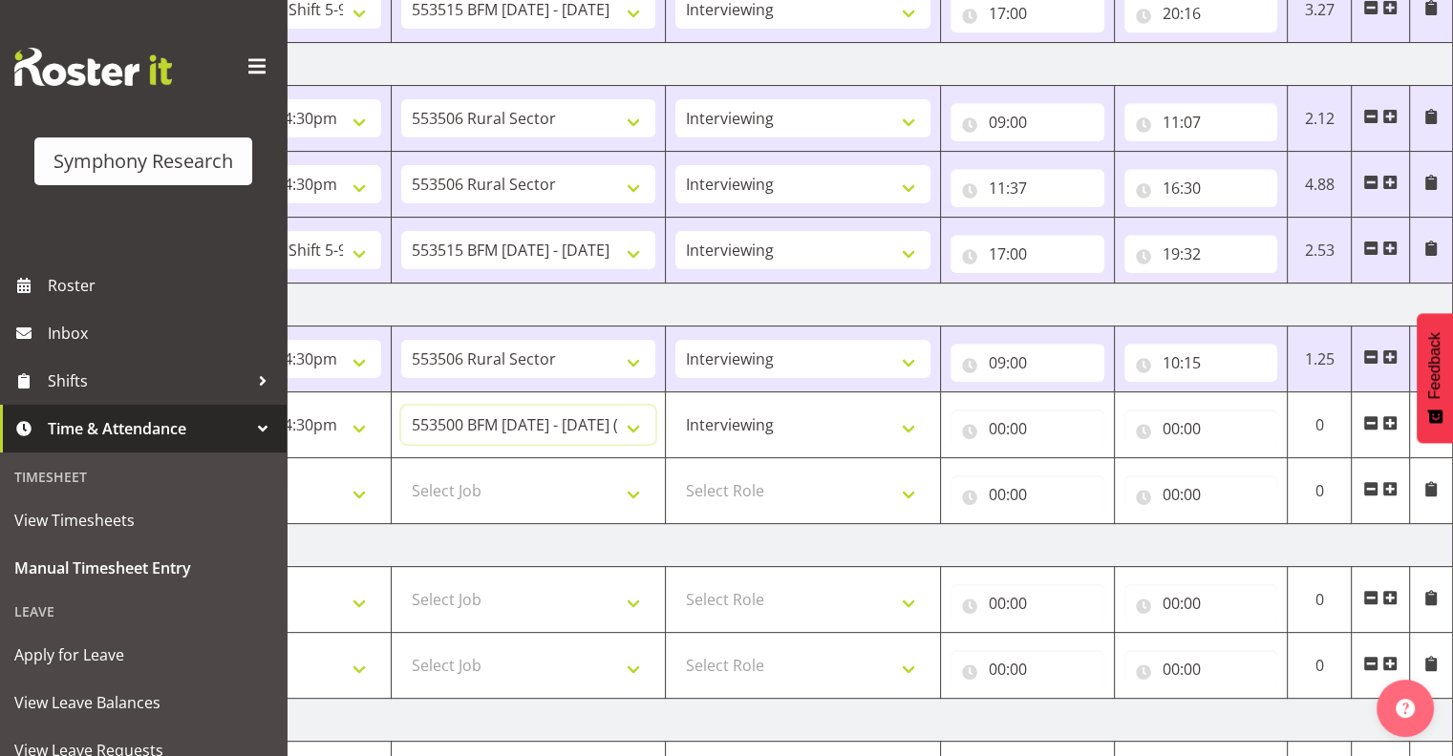
scroll to position [489, 0]
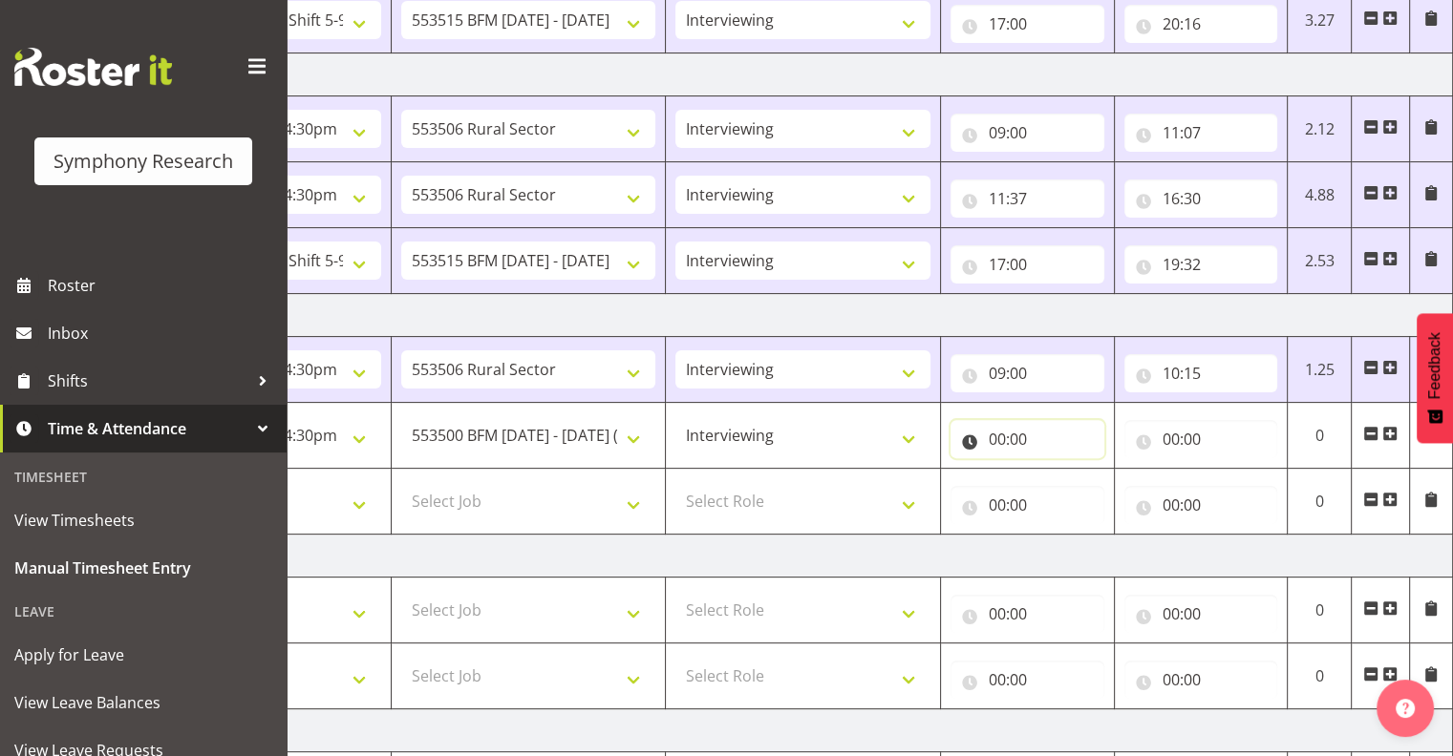
drag, startPoint x: 1020, startPoint y: 434, endPoint x: 1035, endPoint y: 435, distance: 15.3
click at [1021, 433] on input "00:00" at bounding box center [1027, 439] width 154 height 38
click at [1077, 478] on select "00 01 02 03 04 05 06 07 08 09 10 11 12 13 14 15 16 17 18 19 20 21 22 23" at bounding box center [1080, 489] width 43 height 38
select select "10"
click at [1059, 470] on select "00 01 02 03 04 05 06 07 08 09 10 11 12 13 14 15 16 17 18 19 20 21 22 23" at bounding box center [1080, 489] width 43 height 38
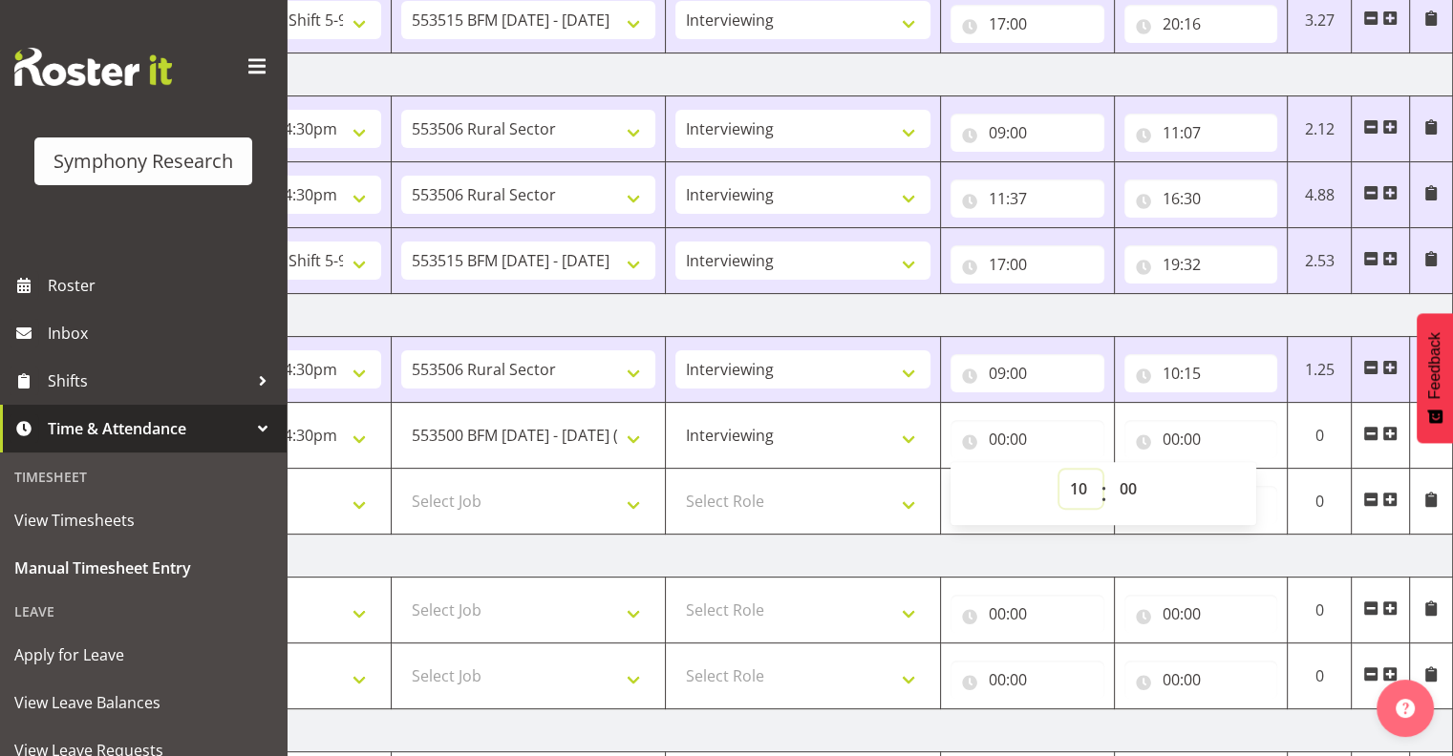
type input "10:00"
click at [1127, 482] on select "00 01 02 03 04 05 06 07 08 09 10 11 12 13 14 15 16 17 18 19 20 21 22 23 24 25 2…" at bounding box center [1130, 489] width 43 height 38
select select "20"
click at [1109, 470] on select "00 01 02 03 04 05 06 07 08 09 10 11 12 13 14 15 16 17 18 19 20 21 22 23 24 25 2…" at bounding box center [1130, 489] width 43 height 38
type input "10:20"
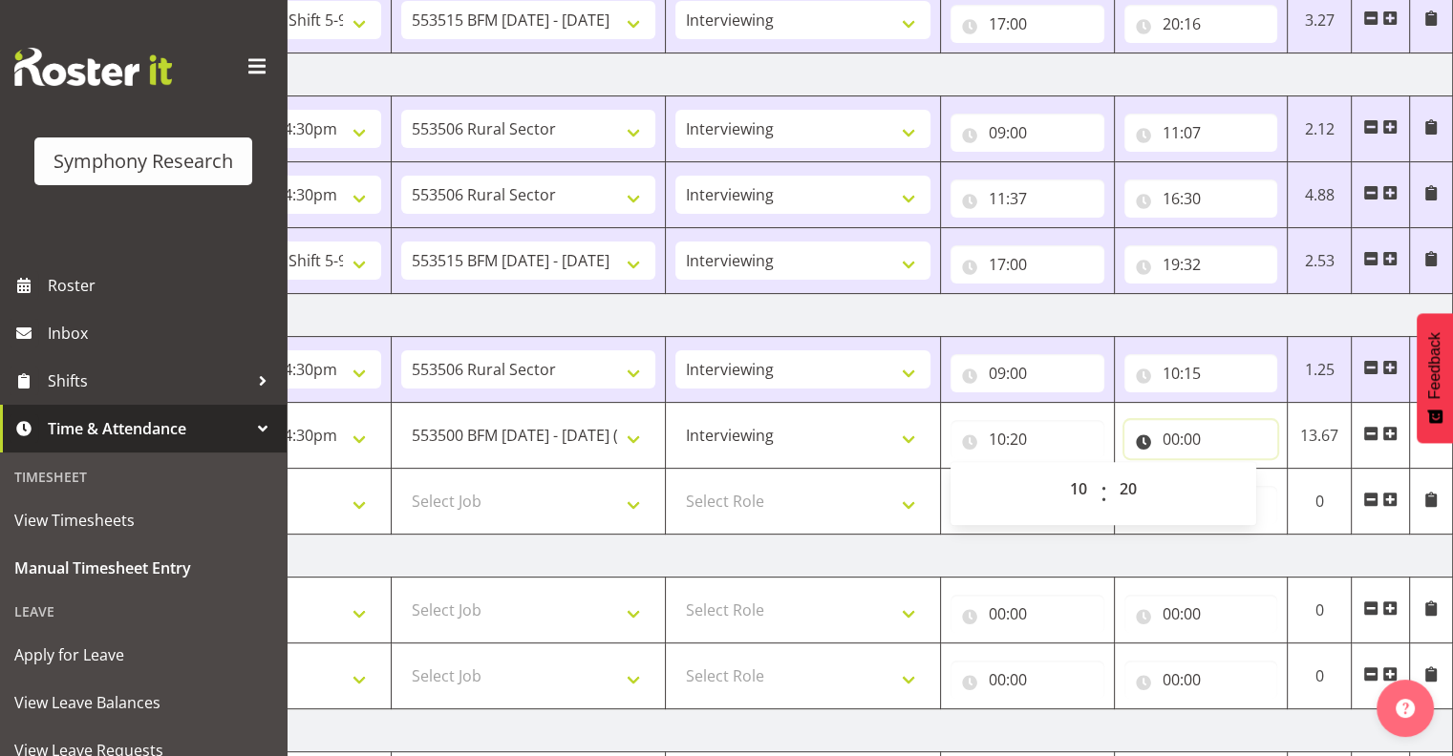
click at [1196, 433] on input "00:00" at bounding box center [1201, 439] width 154 height 38
click at [1185, 433] on input "00:00" at bounding box center [1201, 439] width 154 height 38
drag, startPoint x: 1177, startPoint y: 432, endPoint x: 1196, endPoint y: 445, distance: 23.3
click at [1179, 434] on input "00:00" at bounding box center [1201, 439] width 154 height 38
click at [1250, 483] on select "00 01 02 03 04 05 06 07 08 09 10 11 12 13 14 15 16 17 18 19 20 21 22 23" at bounding box center [1254, 489] width 43 height 38
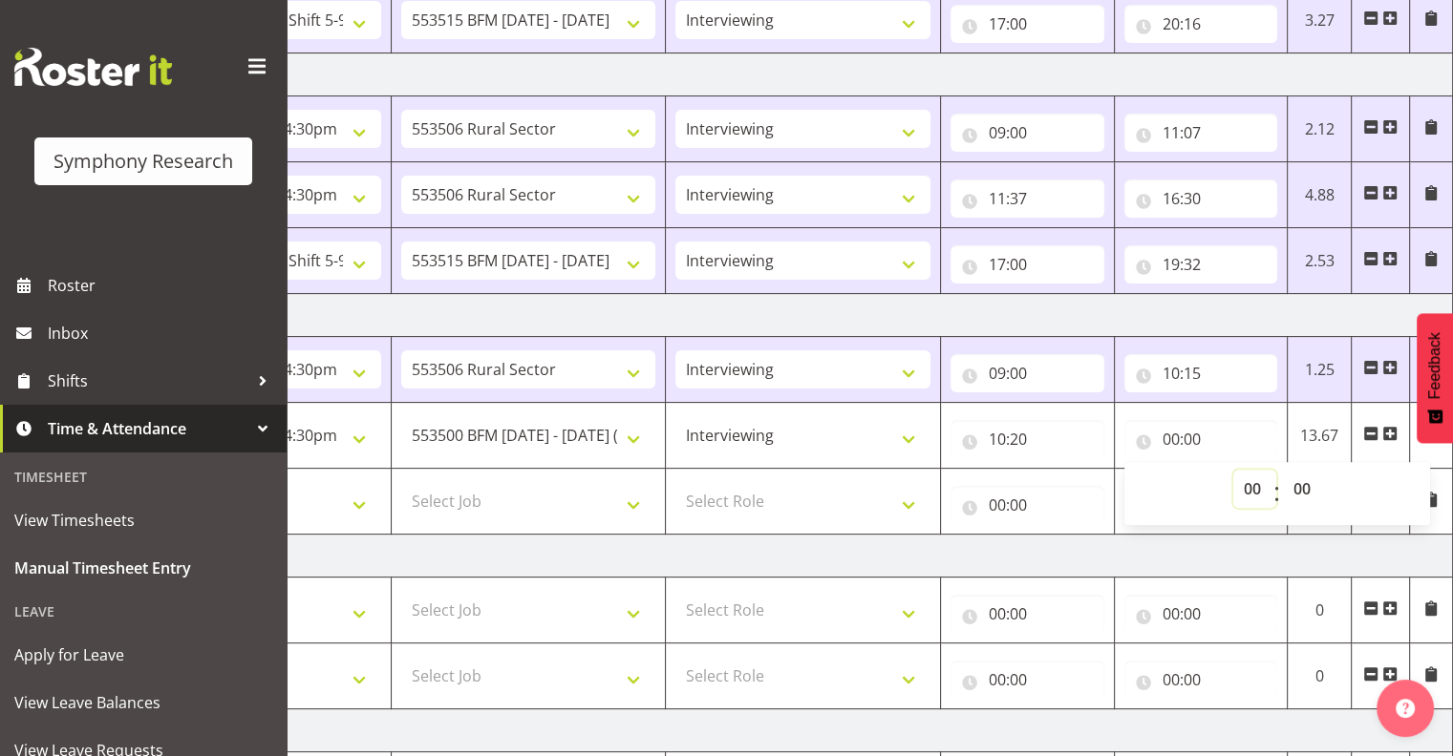
select select "12"
click at [1233, 470] on select "00 01 02 03 04 05 06 07 08 09 10 11 12 13 14 15 16 17 18 19 20 21 22 23" at bounding box center [1254, 489] width 43 height 38
type input "12:00"
drag, startPoint x: 1300, startPoint y: 485, endPoint x: 1314, endPoint y: 485, distance: 14.3
click at [1300, 485] on select "00 01 02 03 04 05 06 07 08 09 10 11 12 13 14 15 16 17 18 19 20 21 22 23 24 25 2…" at bounding box center [1304, 489] width 43 height 38
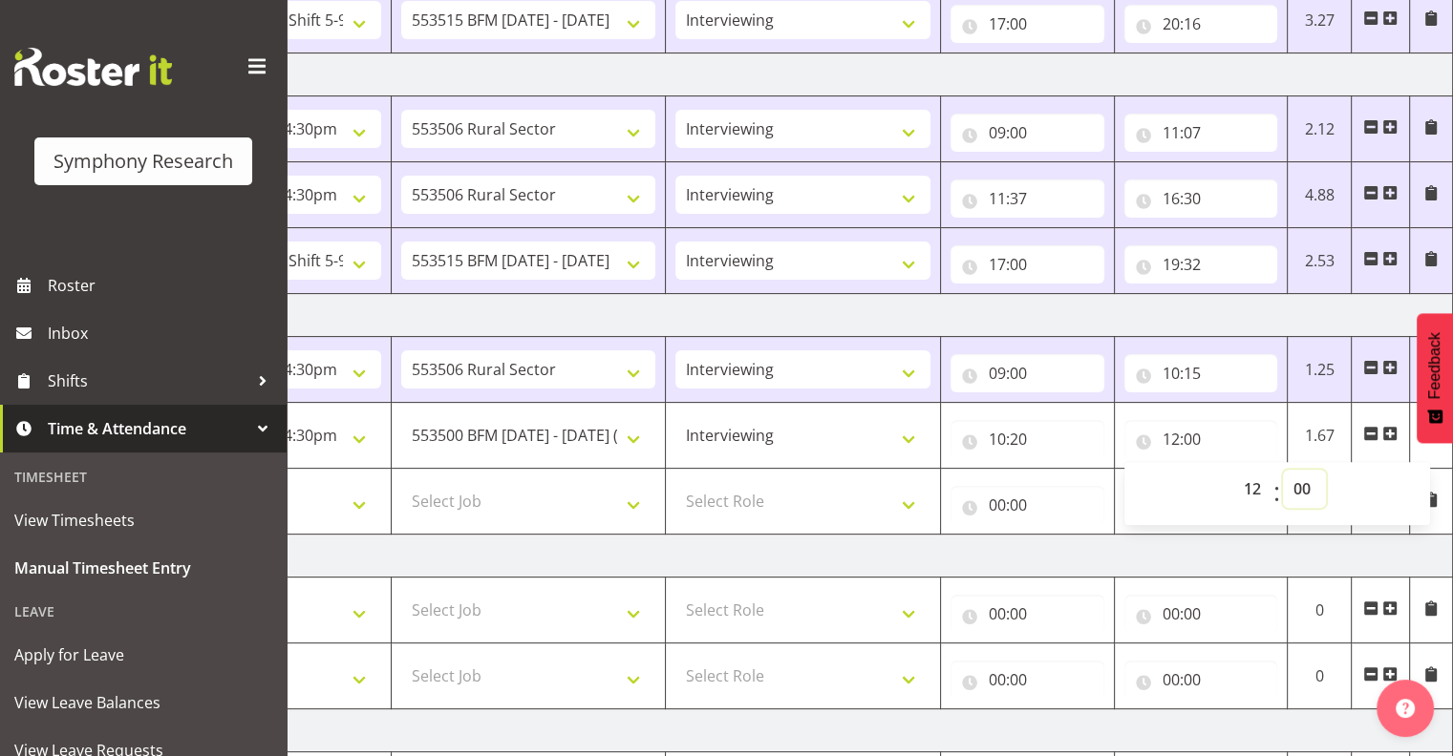
select select "23"
click at [1283, 470] on select "00 01 02 03 04 05 06 07 08 09 10 11 12 13 14 15 16 17 18 19 20 21 22 23 24 25 2…" at bounding box center [1304, 489] width 43 height 38
type input "12:23"
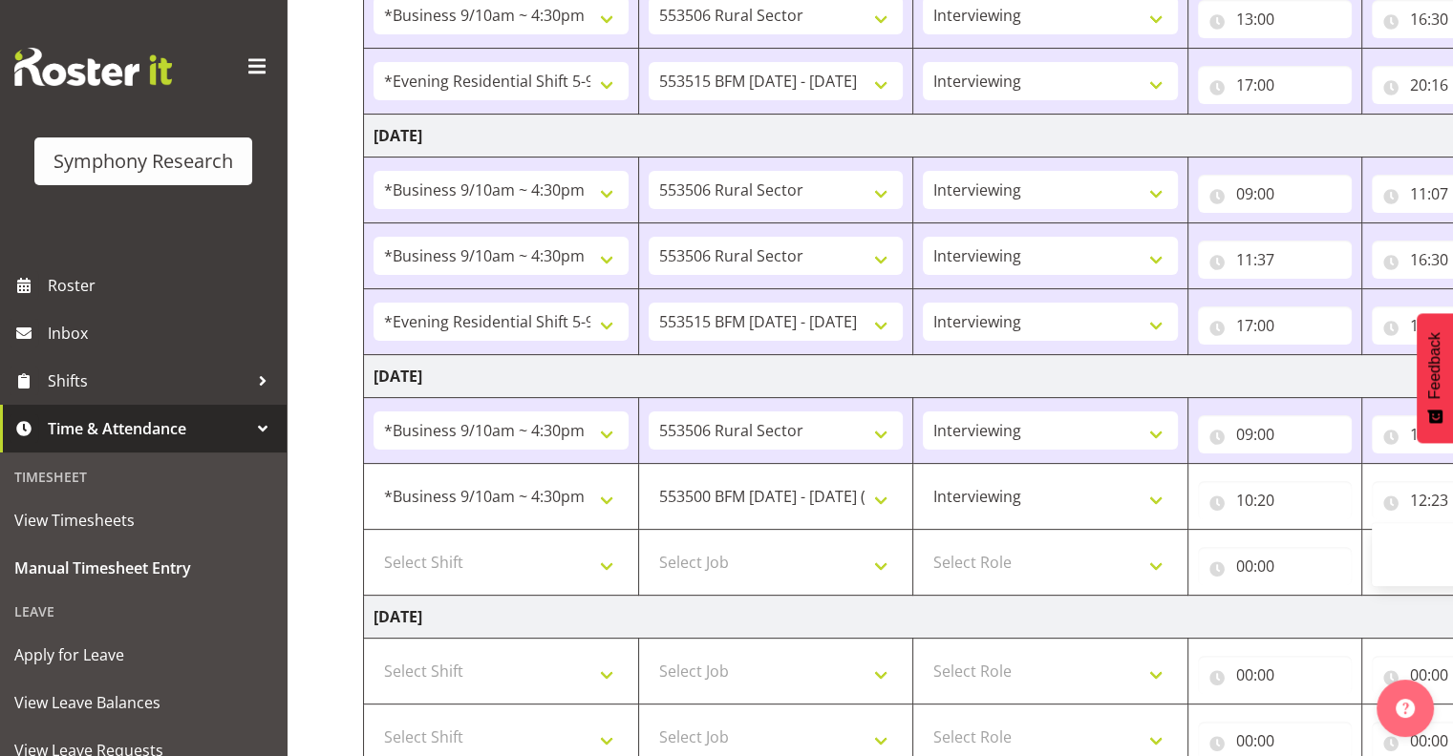
scroll to position [418, 0]
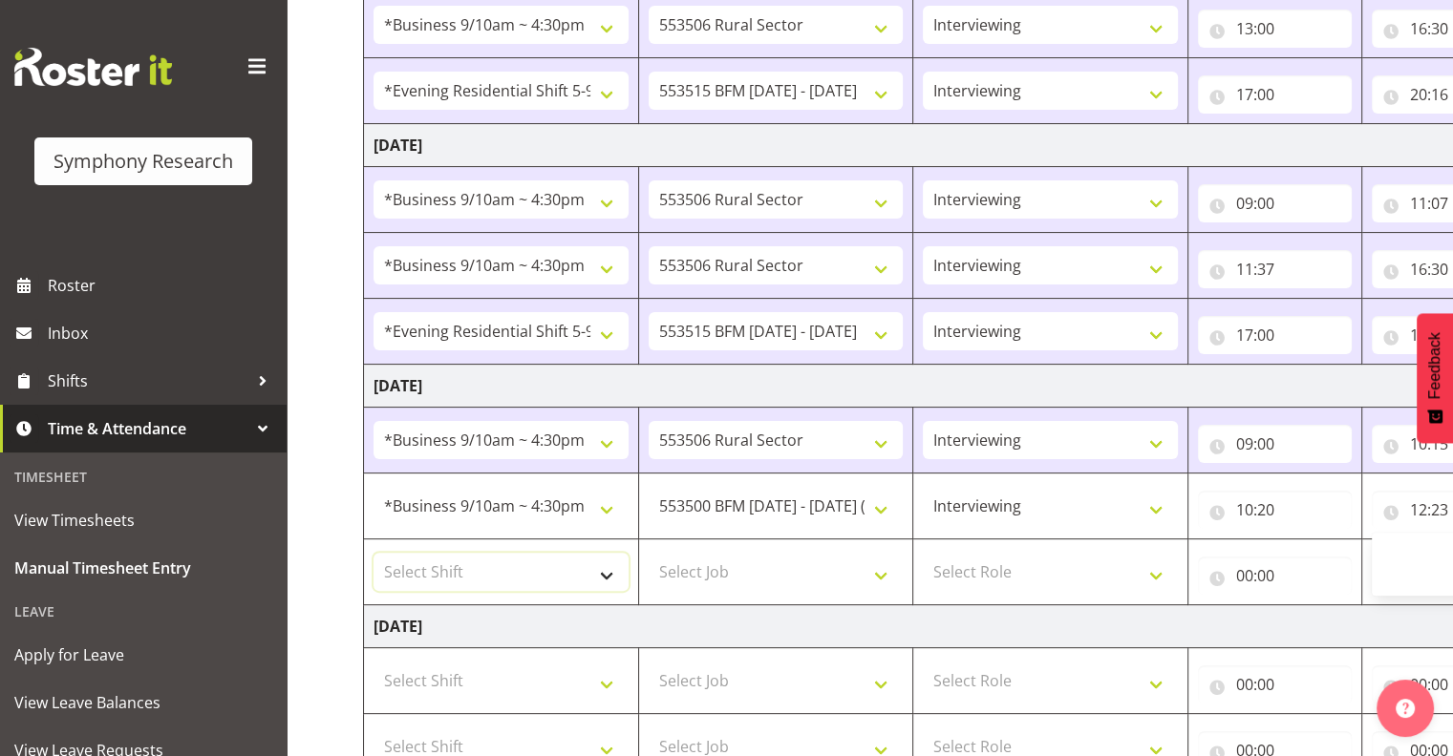
click at [606, 565] on select "Select Shift !!Weekend Residential (Roster IT Shift Label) *Business 9/10am ~ 4…" at bounding box center [500, 572] width 255 height 38
click at [715, 565] on select "Select Job 550060 IF Admin 553492 World Poll Aus Wave 2 Main 2025 553493 World …" at bounding box center [775, 572] width 255 height 38
click at [603, 567] on select "Select Shift !!Weekend Residential (Roster IT Shift Label) *Business 9/10am ~ 4…" at bounding box center [500, 572] width 255 height 38
select select "26078"
click at [373, 553] on select "Select Shift !!Weekend Residential (Roster IT Shift Label) *Business 9/10am ~ 4…" at bounding box center [500, 572] width 255 height 38
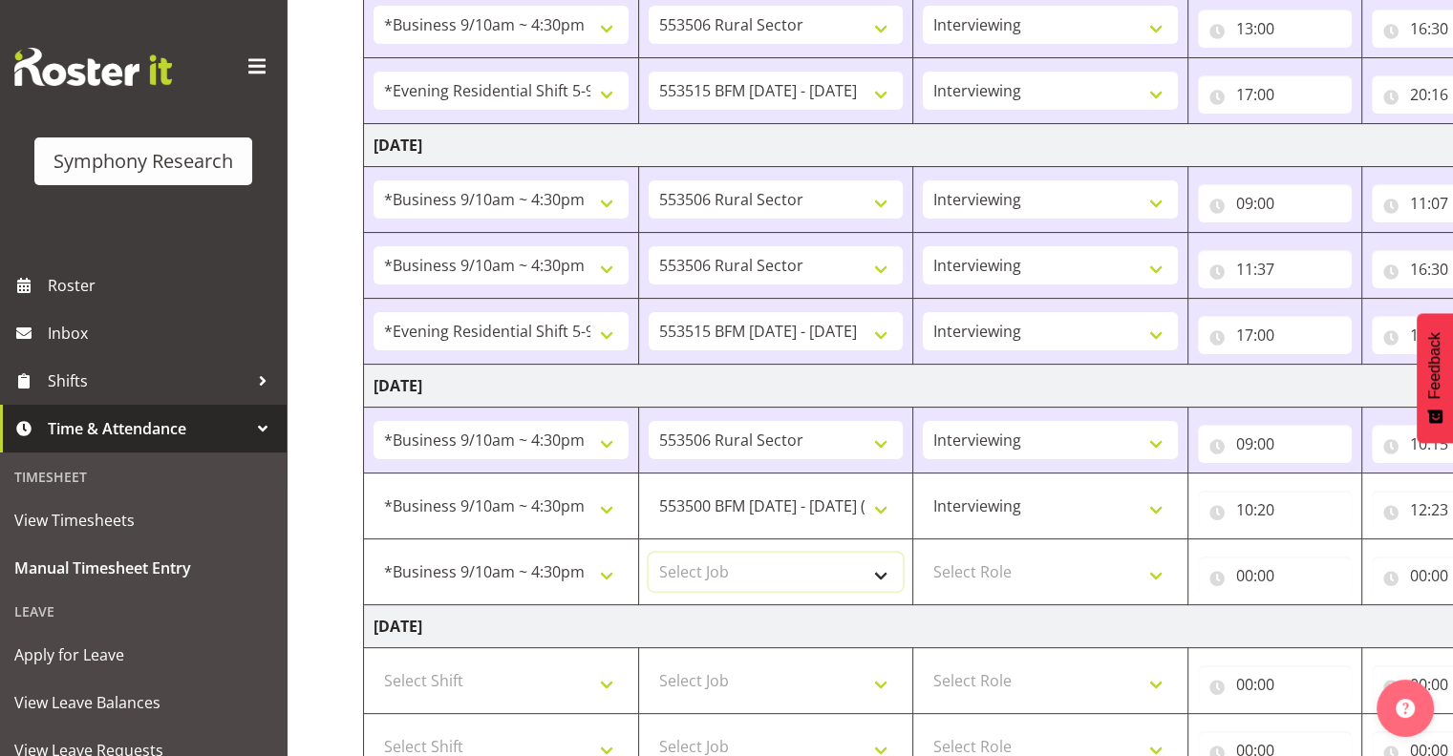
click at [882, 569] on select "Select Job 550060 IF Admin 553492 World Poll Aus Wave 2 Main 2025 553493 World …" at bounding box center [775, 572] width 255 height 38
click at [756, 567] on select "Select Job 550060 IF Admin 553492 World Poll Aus Wave 2 Main 2025 553493 World …" at bounding box center [775, 572] width 255 height 38
click at [879, 574] on select "Select Job 550060 IF Admin 553492 World Poll Aus Wave 2 Main 2025 553493 World …" at bounding box center [775, 572] width 255 height 38
select select "10733"
click at [648, 553] on select "Select Job 550060 IF Admin 553492 World Poll Aus Wave 2 Main 2025 553493 World …" at bounding box center [775, 572] width 255 height 38
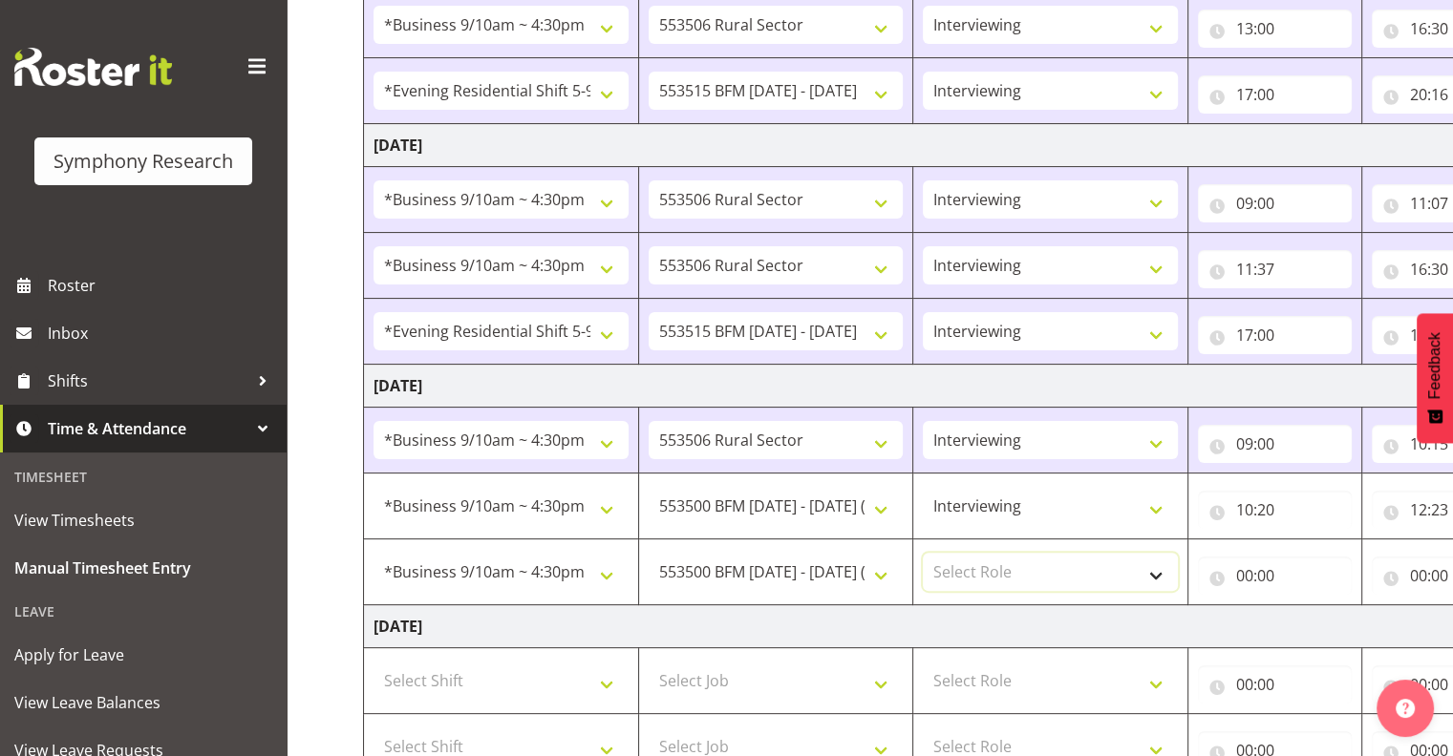
click at [1154, 571] on select "Select Role Interviewing Briefing" at bounding box center [1050, 572] width 255 height 38
select select "47"
click at [923, 553] on select "Select Role Interviewing Briefing" at bounding box center [1050, 572] width 255 height 38
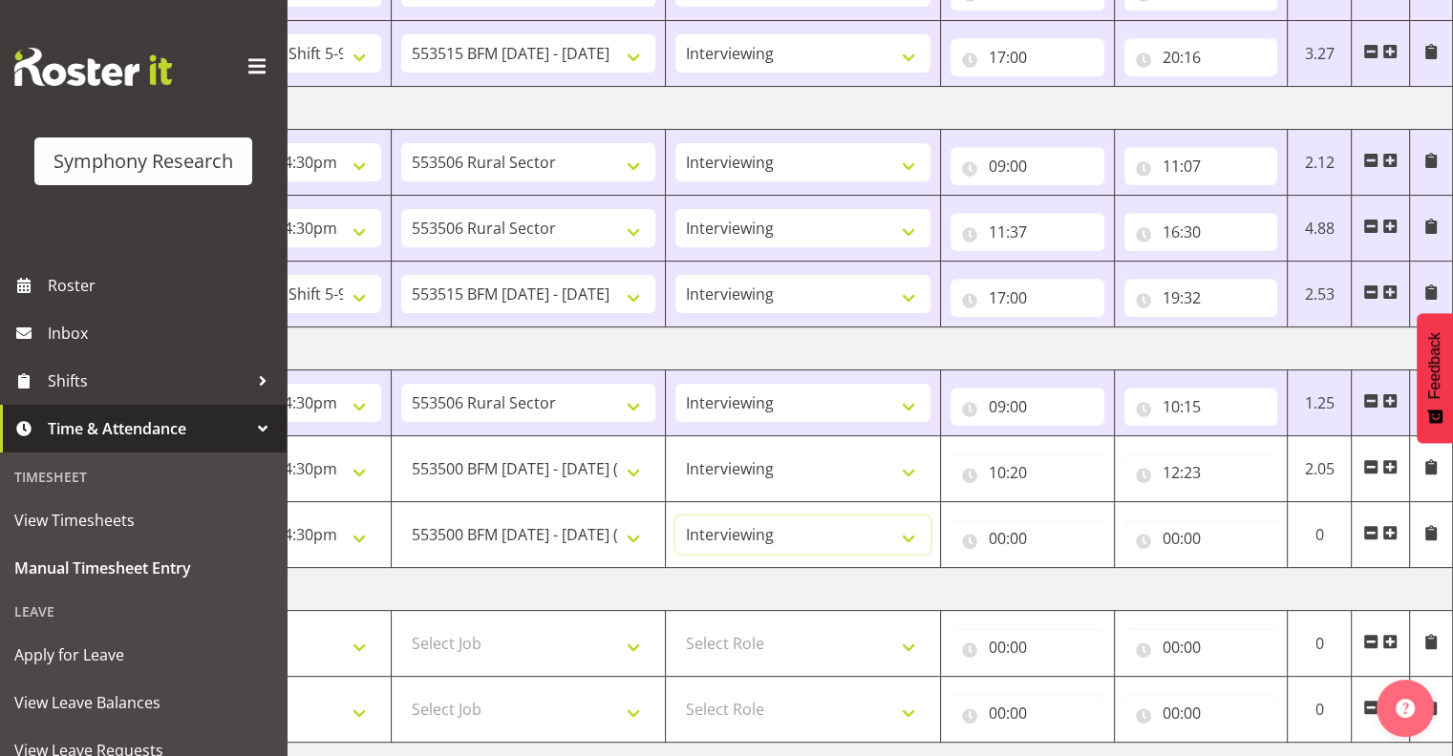
scroll to position [412, 0]
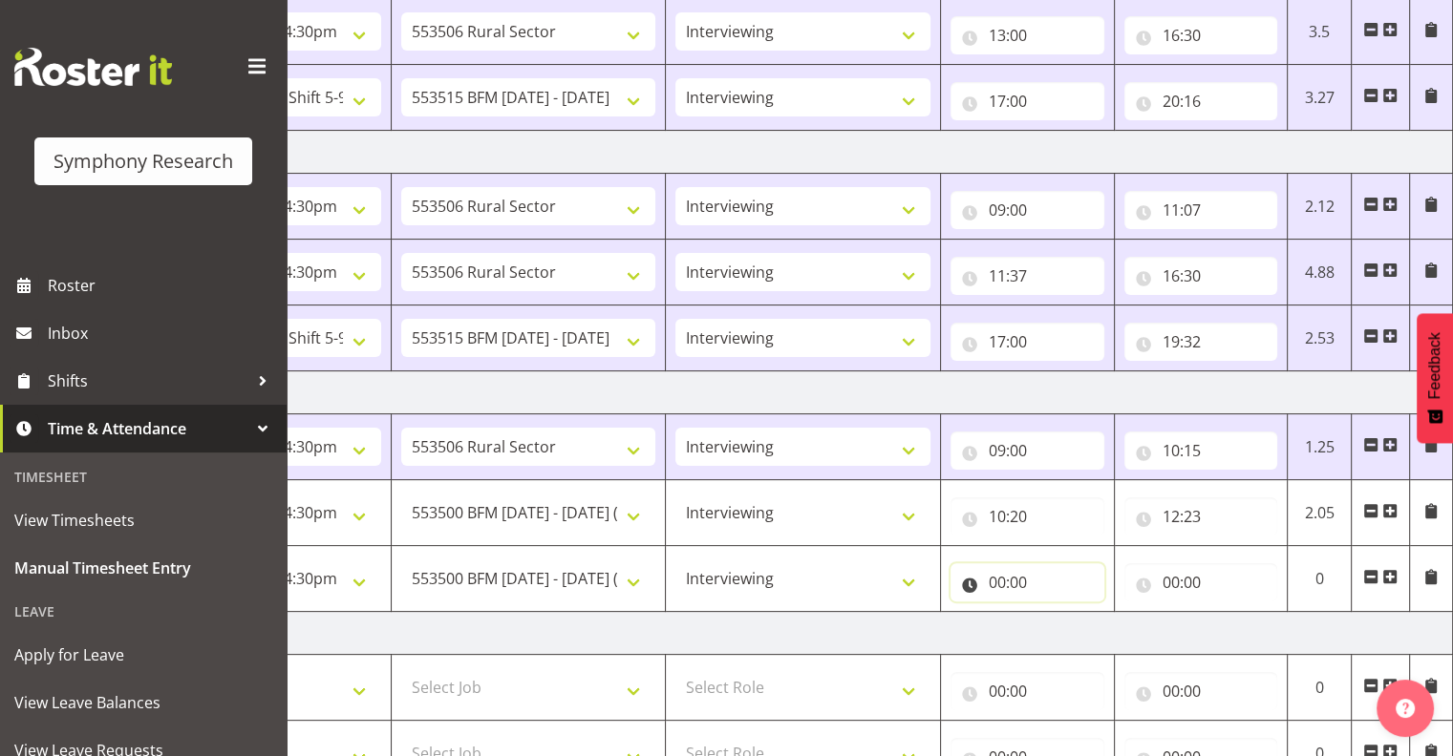
click at [1016, 578] on input "00:00" at bounding box center [1027, 582] width 154 height 38
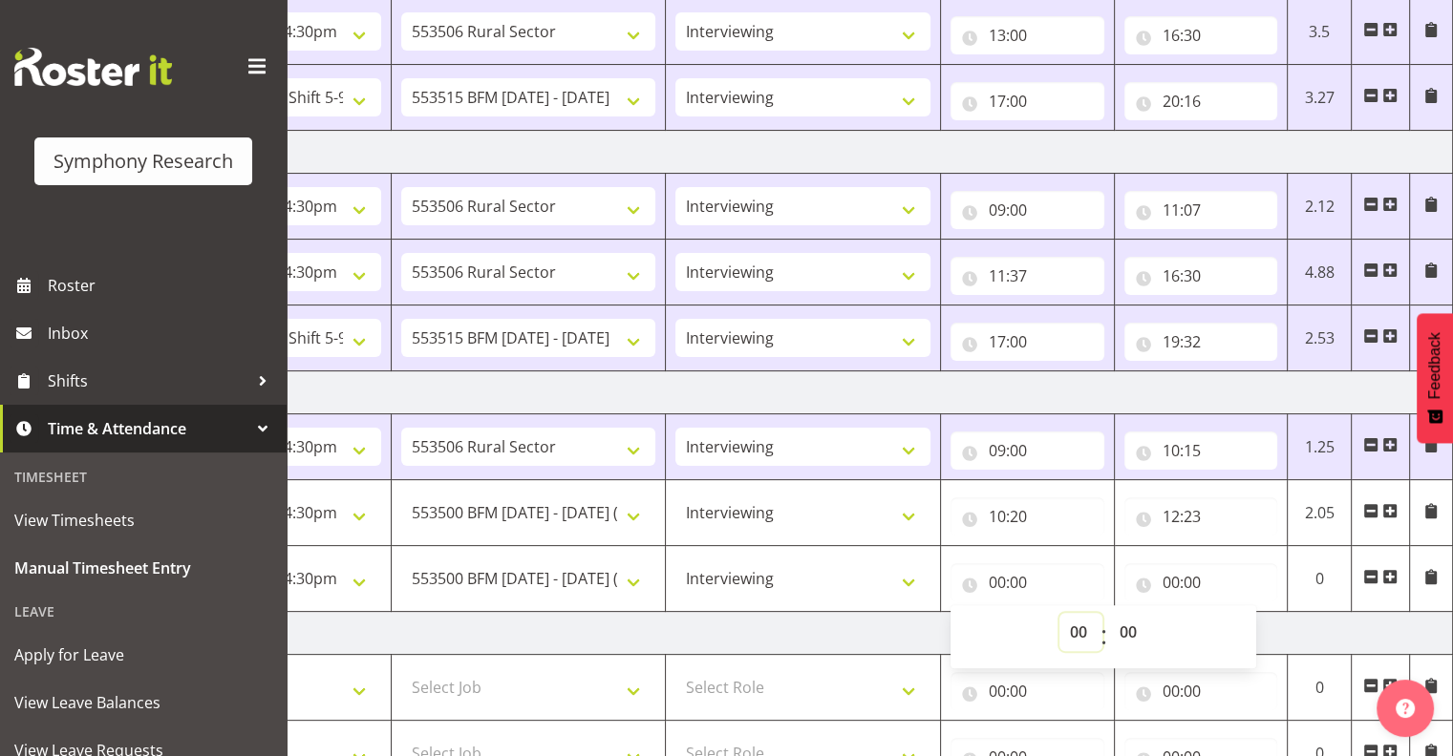
click at [1077, 624] on select "00 01 02 03 04 05 06 07 08 09 10 11 12 13 14 15 16 17 18 19 20 21 22 23" at bounding box center [1080, 632] width 43 height 38
select select "12"
click at [1059, 613] on select "00 01 02 03 04 05 06 07 08 09 10 11 12 13 14 15 16 17 18 19 20 21 22 23" at bounding box center [1080, 632] width 43 height 38
type input "12:00"
click at [1130, 627] on select "00 01 02 03 04 05 06 07 08 09 10 11 12 13 14 15 16 17 18 19 20 21 22 23 24 25 2…" at bounding box center [1130, 632] width 43 height 38
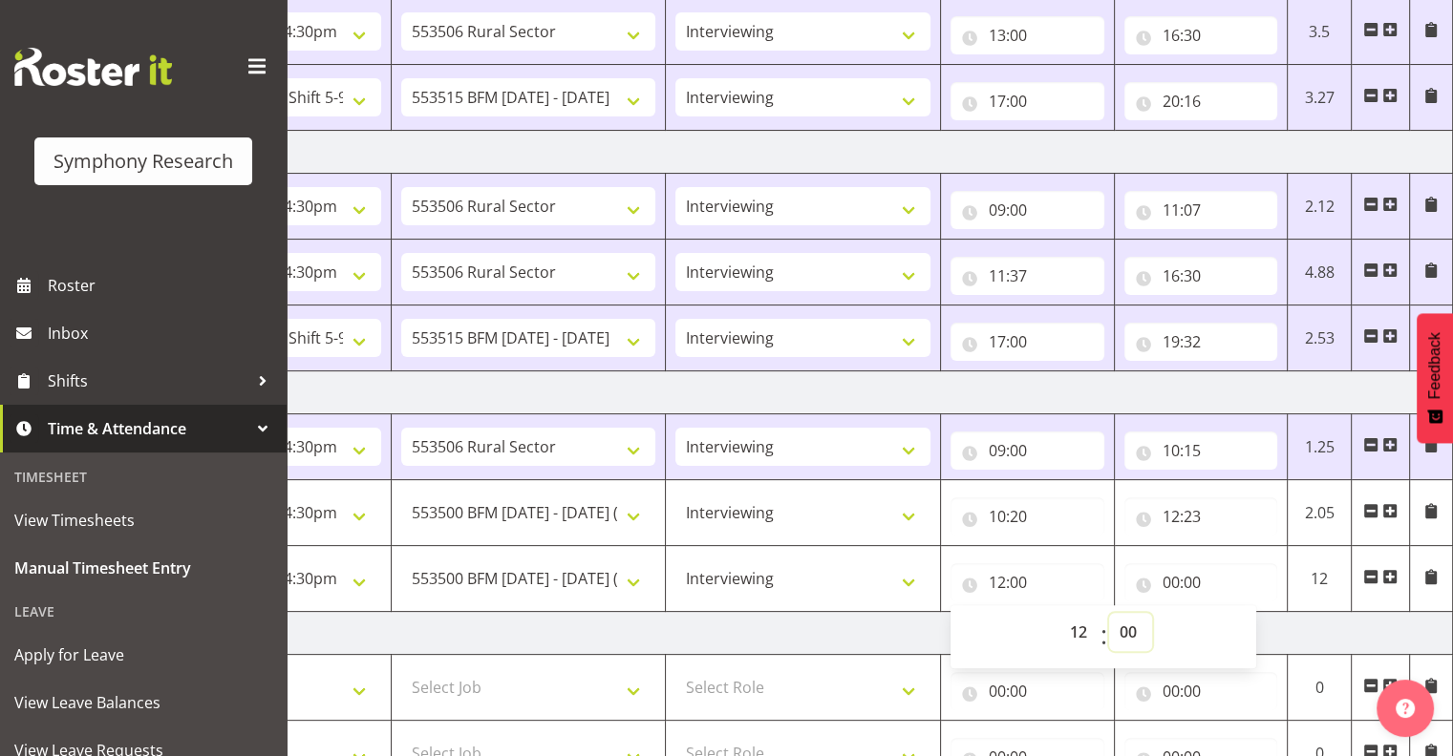
select select "45"
click at [1109, 613] on select "00 01 02 03 04 05 06 07 08 09 10 11 12 13 14 15 16 17 18 19 20 21 22 23 24 25 2…" at bounding box center [1130, 632] width 43 height 38
type input "12:45"
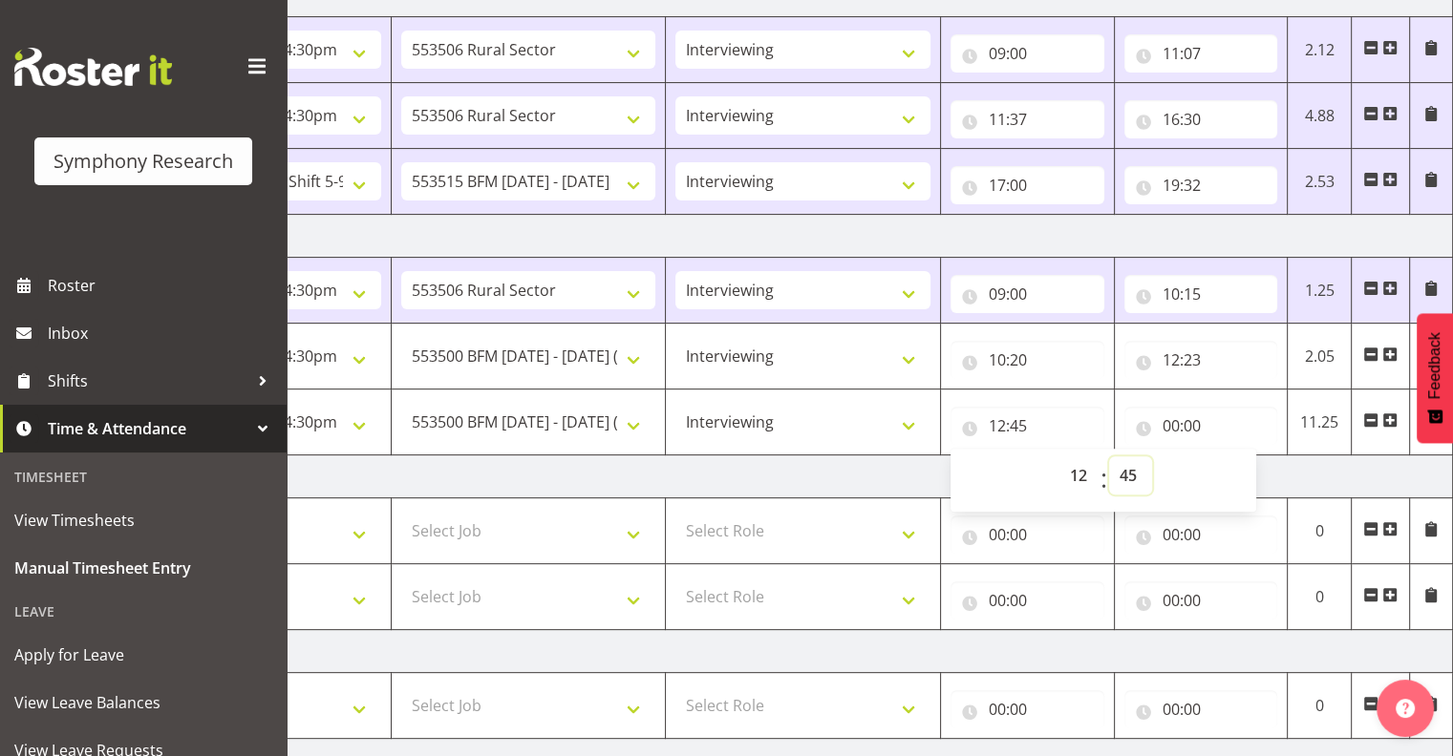
scroll to position [573, 0]
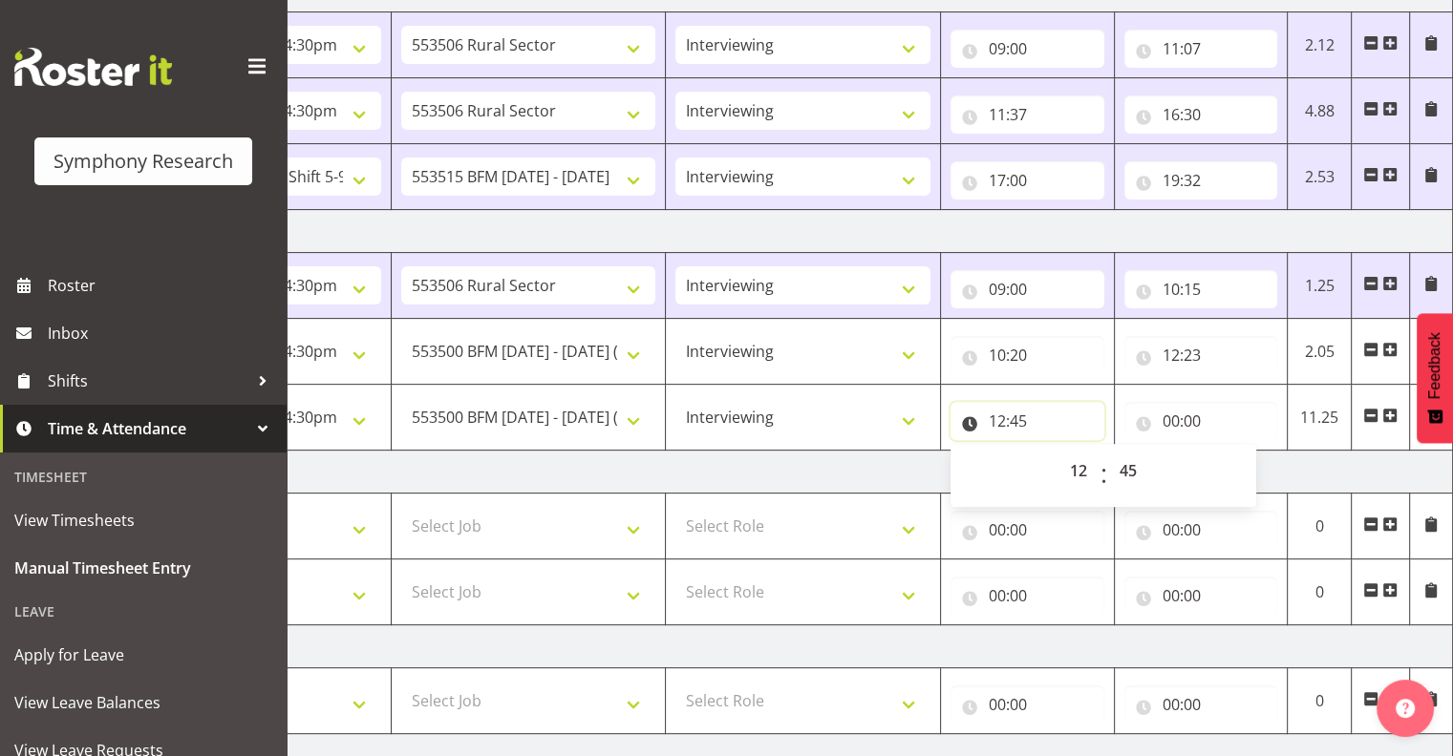
click at [1020, 408] on input "12:45" at bounding box center [1027, 421] width 154 height 38
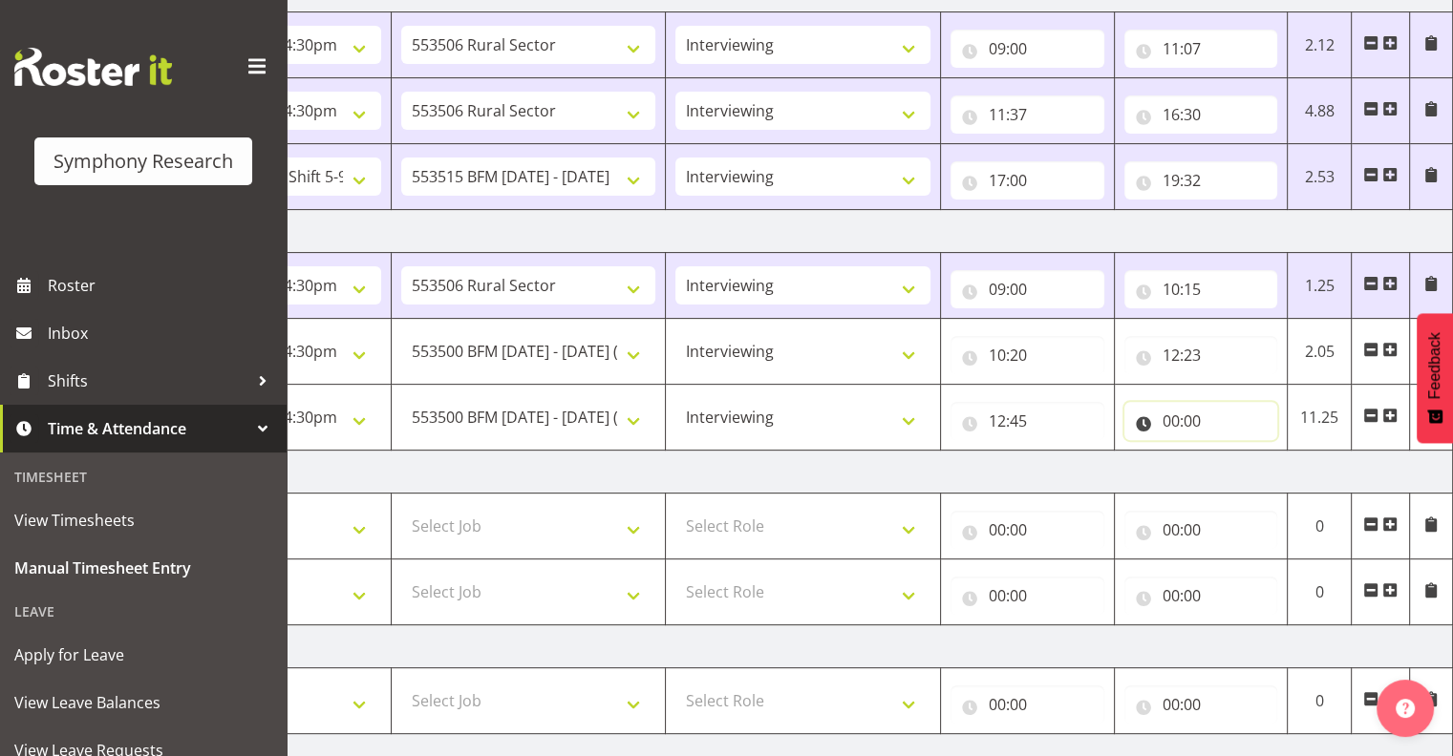
click at [1194, 413] on input "00:00" at bounding box center [1201, 421] width 154 height 38
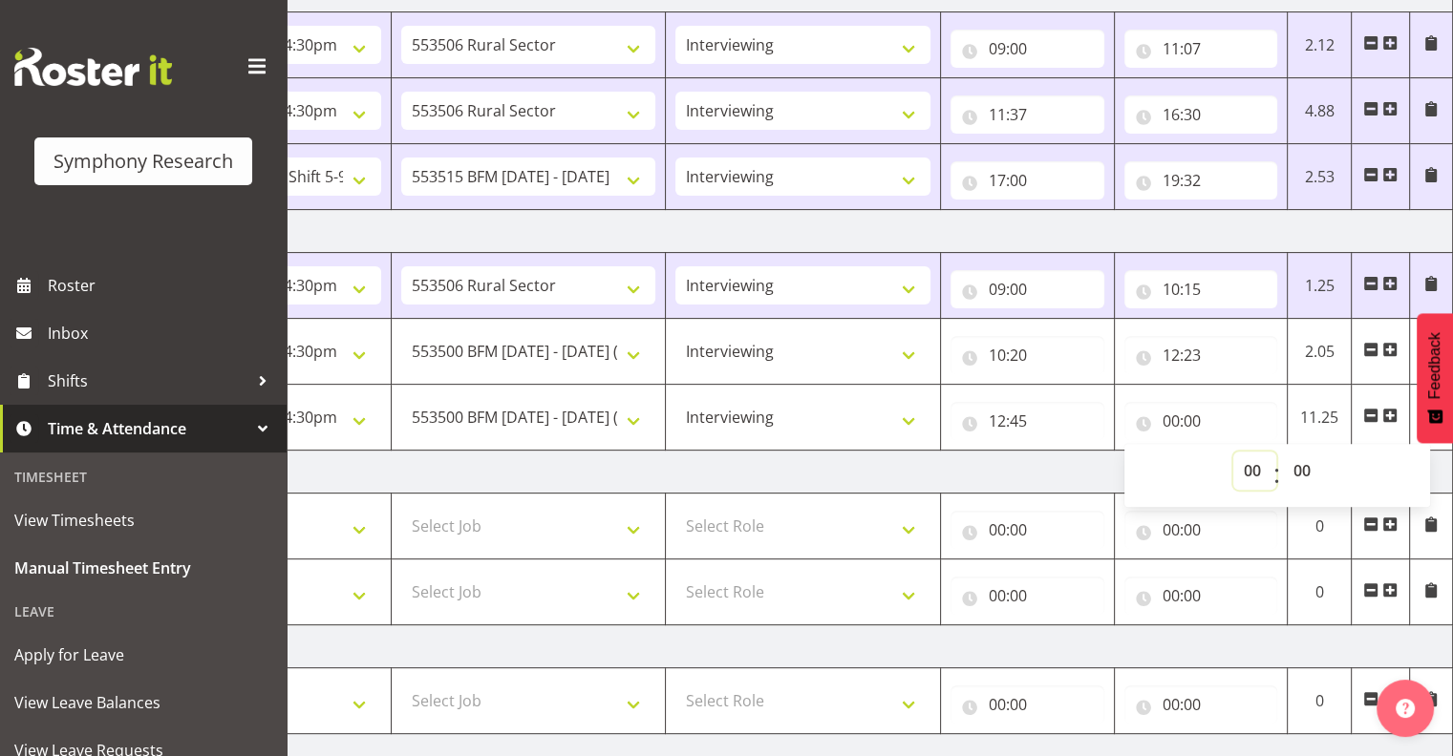
click at [1252, 463] on select "00 01 02 03 04 05 06 07 08 09 10 11 12 13 14 15 16 17 18 19 20 21 22 23" at bounding box center [1254, 471] width 43 height 38
select select "16"
click at [1233, 452] on select "00 01 02 03 04 05 06 07 08 09 10 11 12 13 14 15 16 17 18 19 20 21 22 23" at bounding box center [1254, 471] width 43 height 38
type input "16:00"
click at [1306, 464] on select "00 01 02 03 04 05 06 07 08 09 10 11 12 13 14 15 16 17 18 19 20 21 22 23 24 25 2…" at bounding box center [1304, 471] width 43 height 38
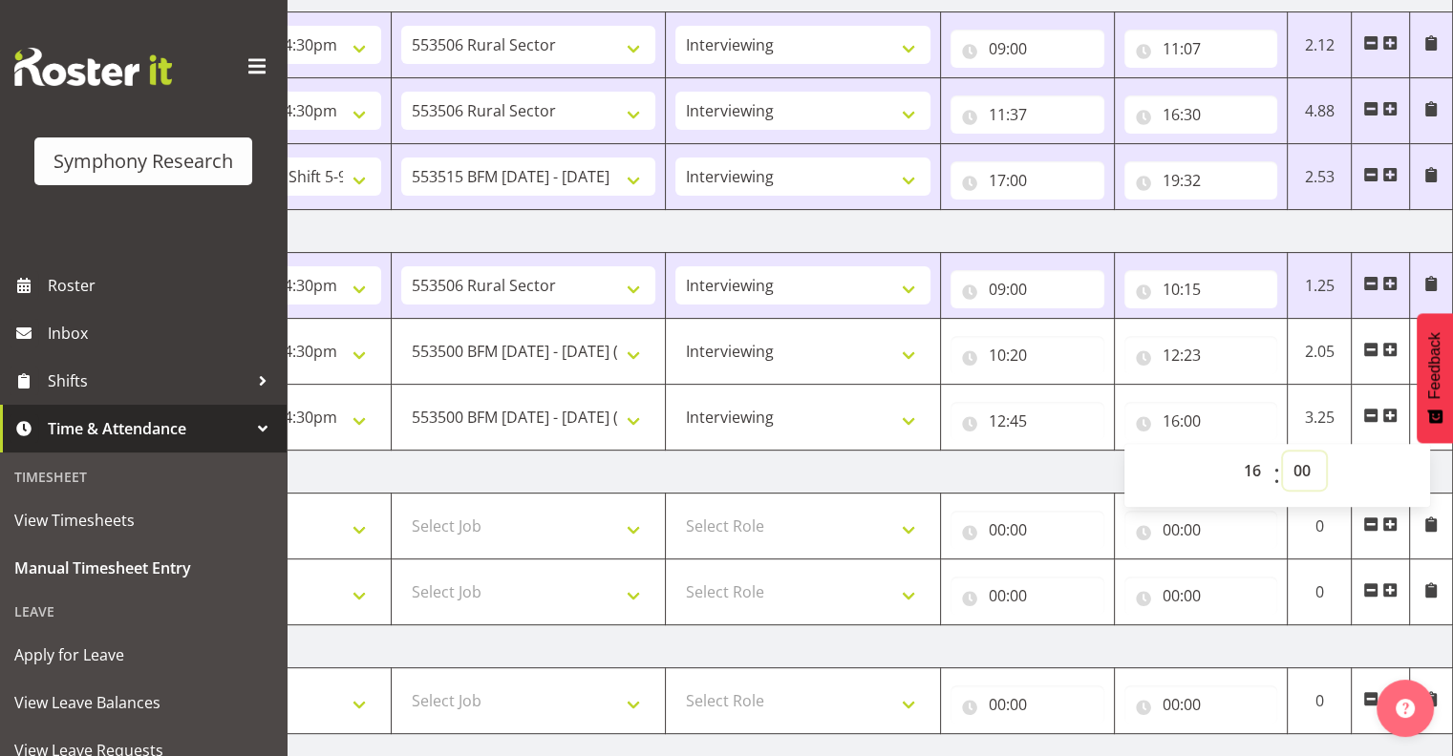
select select "30"
click at [1283, 452] on select "00 01 02 03 04 05 06 07 08 09 10 11 12 13 14 15 16 17 18 19 20 21 22 23 24 25 2…" at bounding box center [1304, 471] width 43 height 38
type input "16:30"
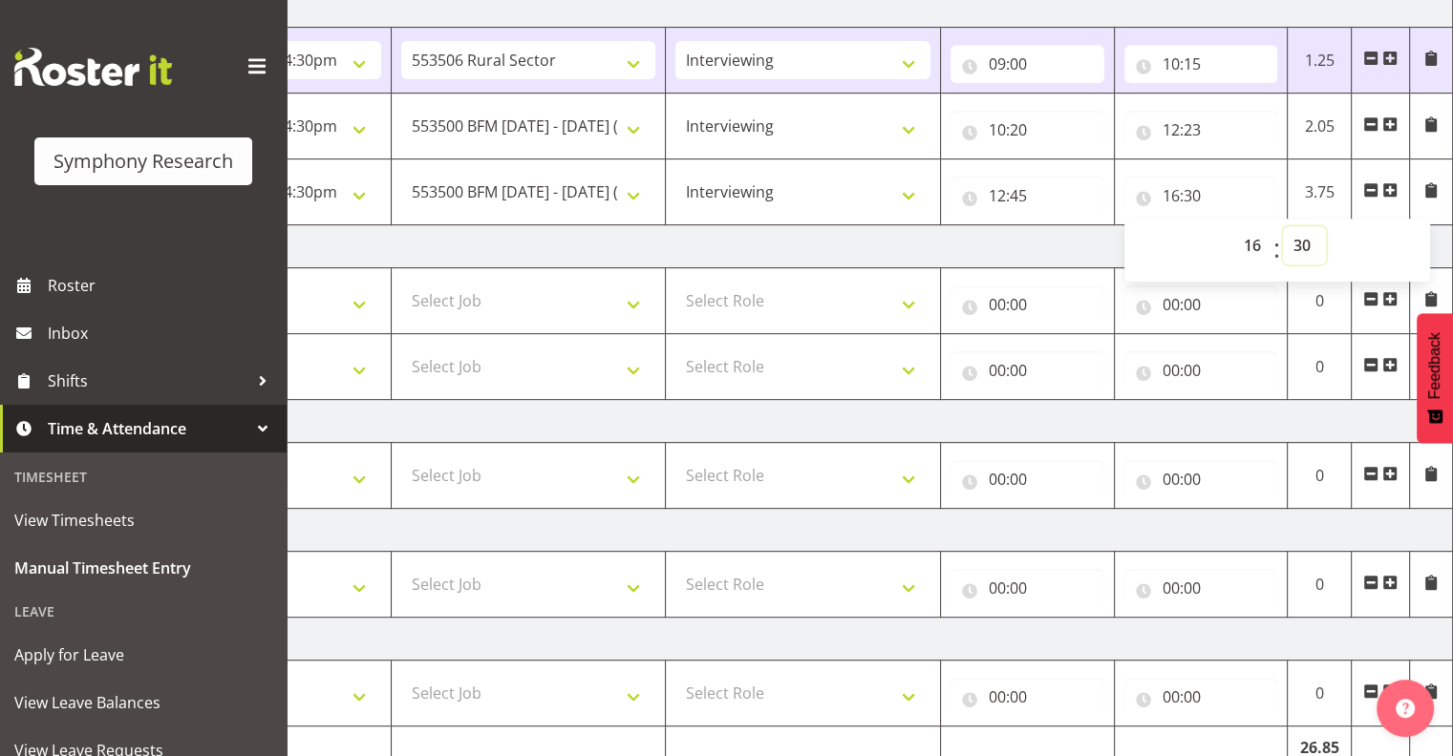
scroll to position [885, 0]
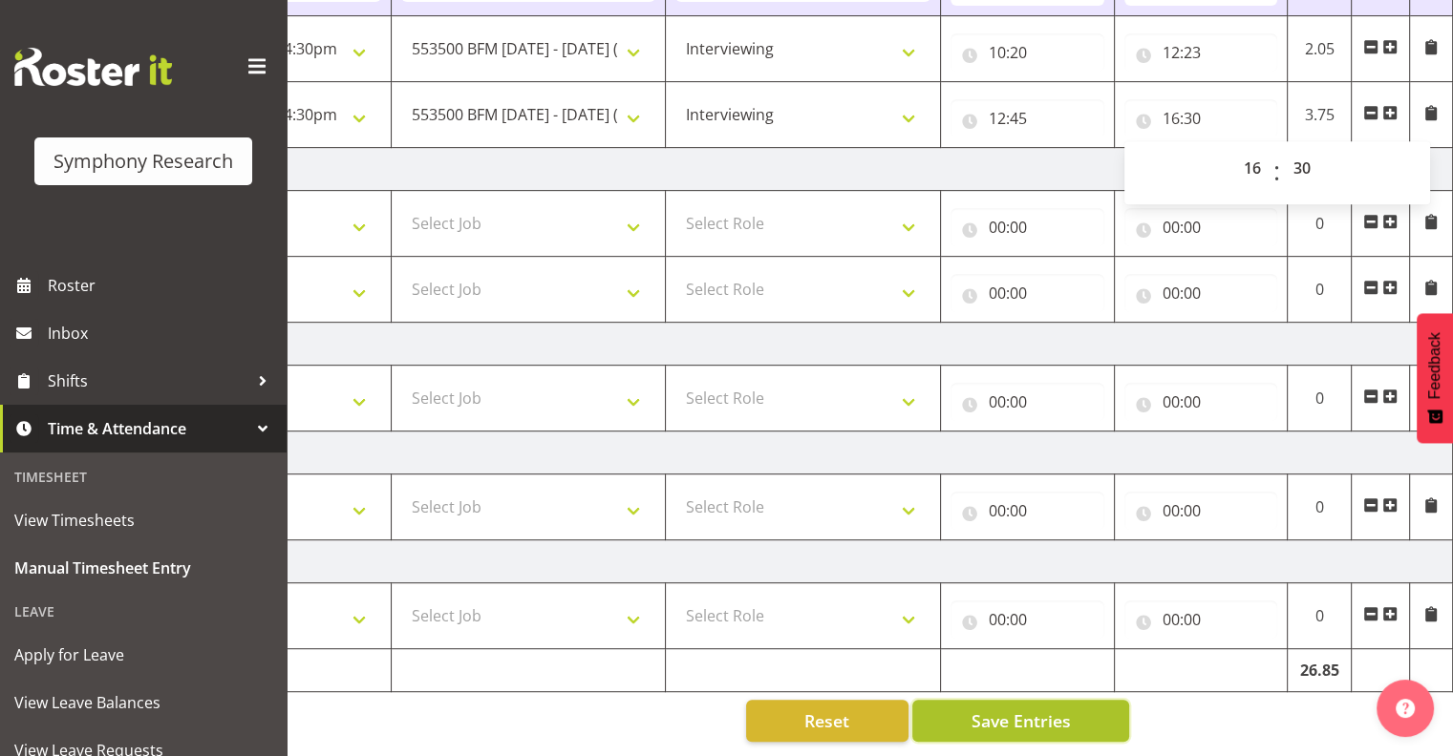
click at [1022, 709] on span "Save Entries" at bounding box center [1019, 721] width 99 height 25
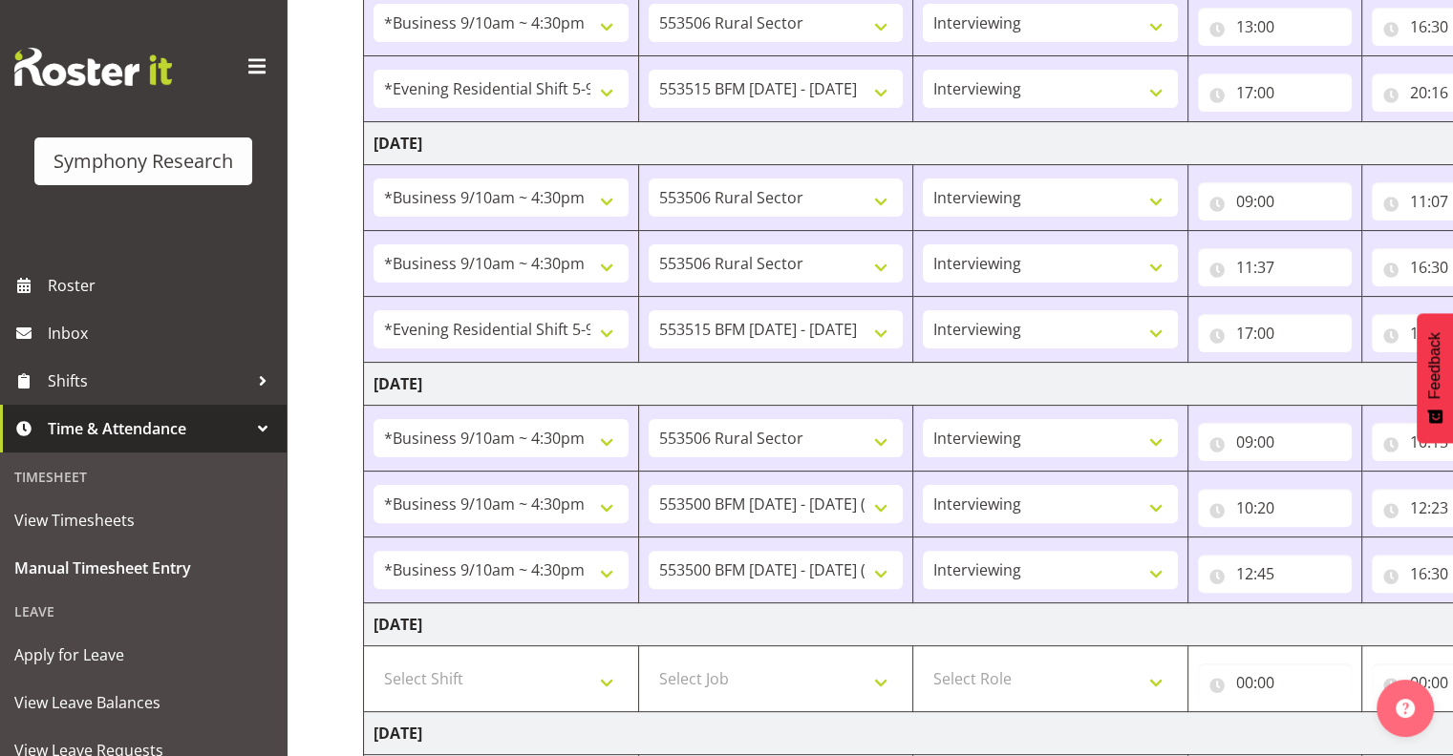
scroll to position [419, 0]
